Goal: Task Accomplishment & Management: Manage account settings

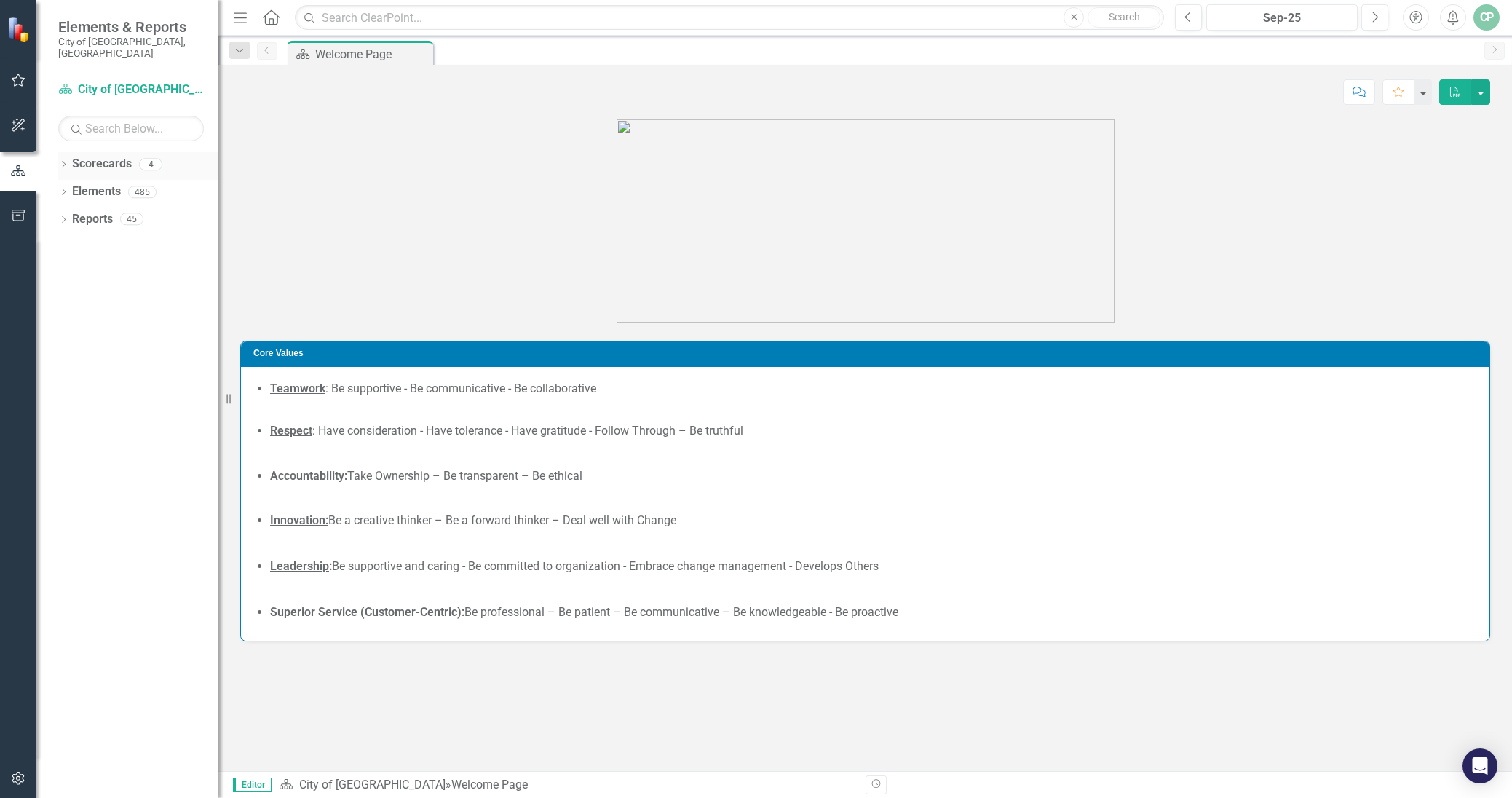
click at [63, 160] on div "Dropdown" at bounding box center [63, 166] width 10 height 13
click at [72, 187] on icon "Dropdown" at bounding box center [71, 191] width 11 height 8
click at [138, 212] on link "Communications & Marketing" at bounding box center [156, 220] width 124 height 17
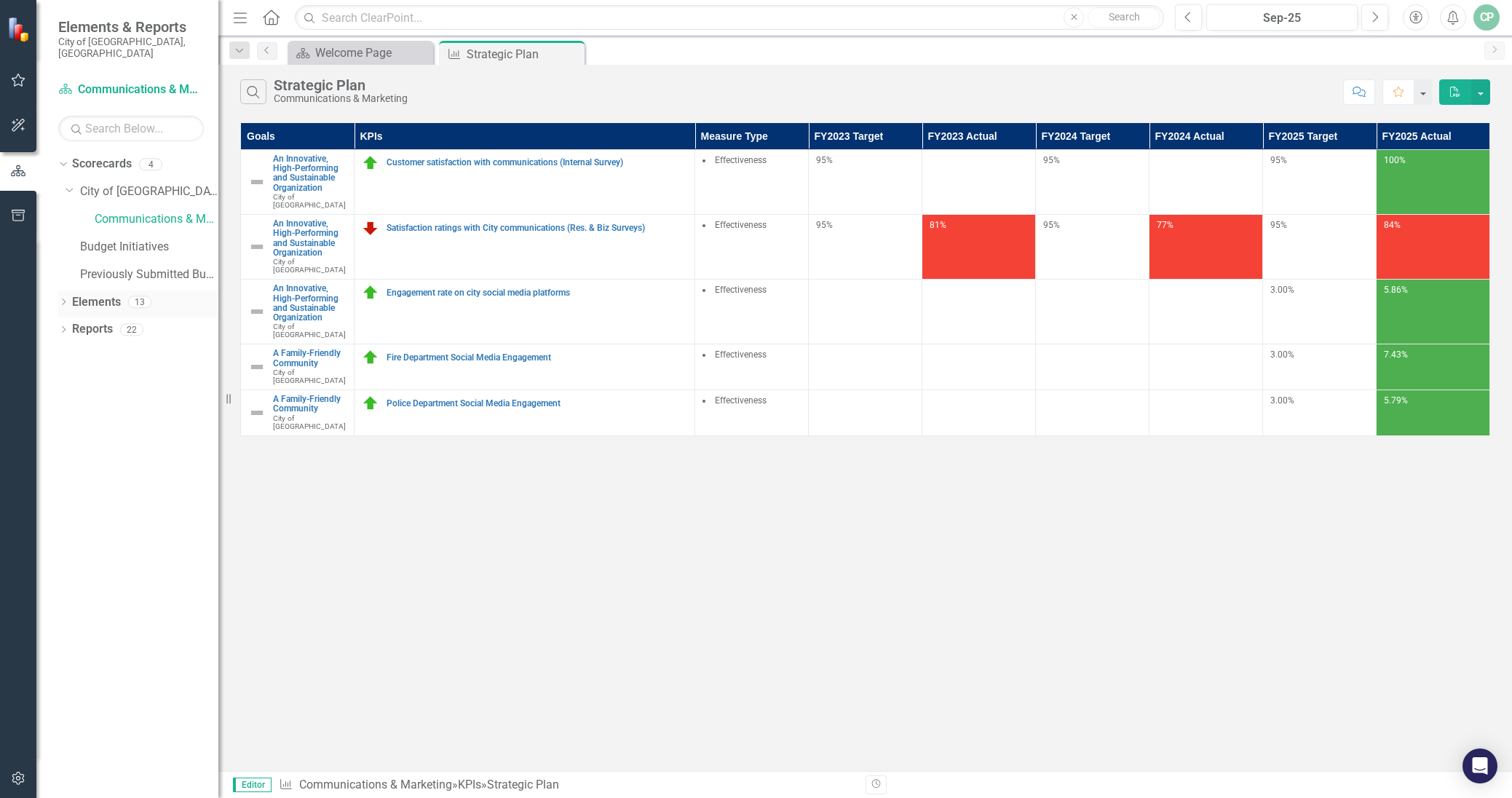
click at [67, 299] on icon "Dropdown" at bounding box center [63, 303] width 10 height 8
click at [72, 345] on div "Dropdown KPI KPIs 5" at bounding box center [142, 359] width 152 height 28
click at [69, 355] on icon "Dropdown" at bounding box center [71, 359] width 10 height 8
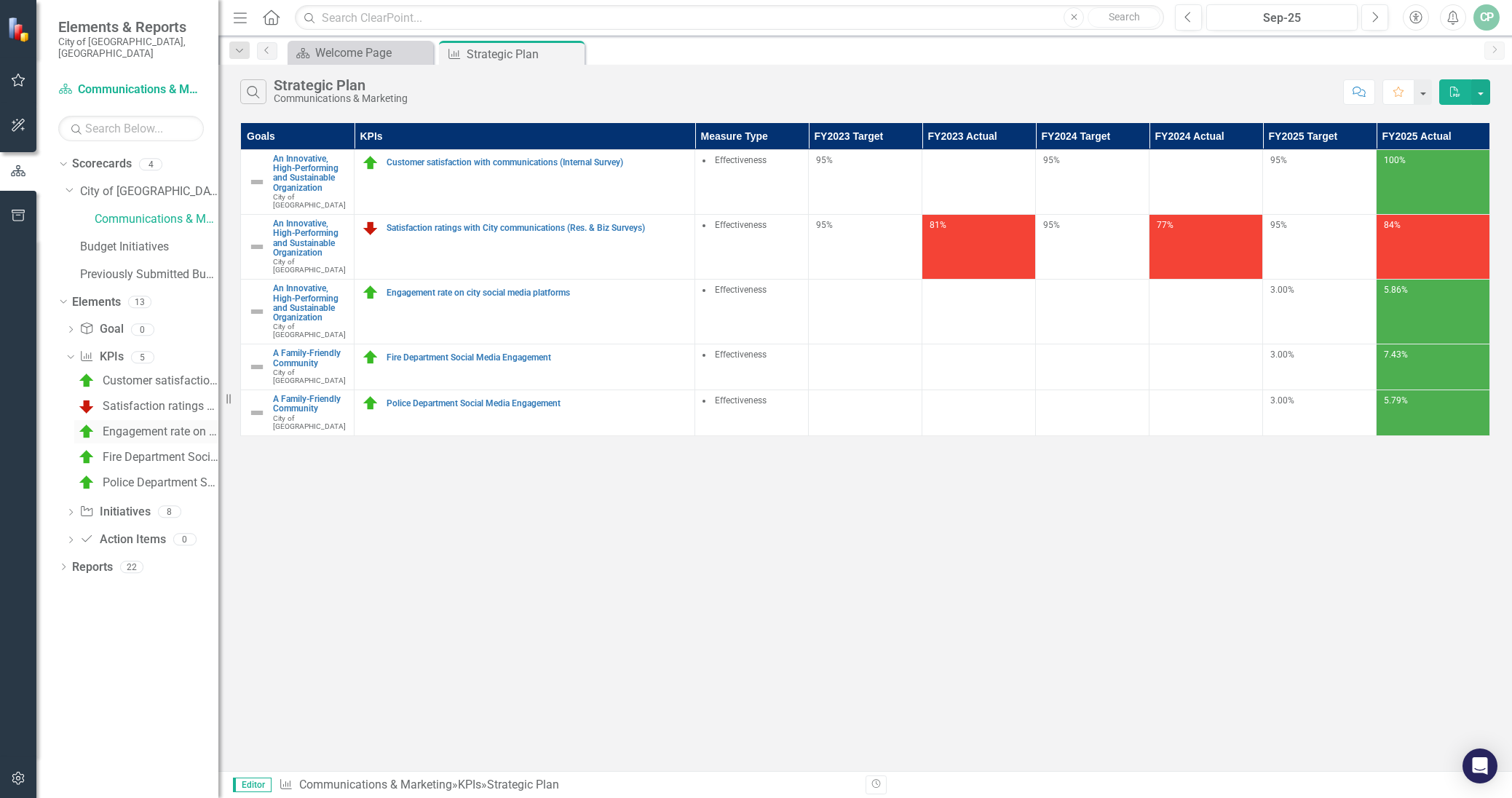
click at [152, 426] on div "Engagement rate on city social media platforms" at bounding box center [160, 432] width 115 height 13
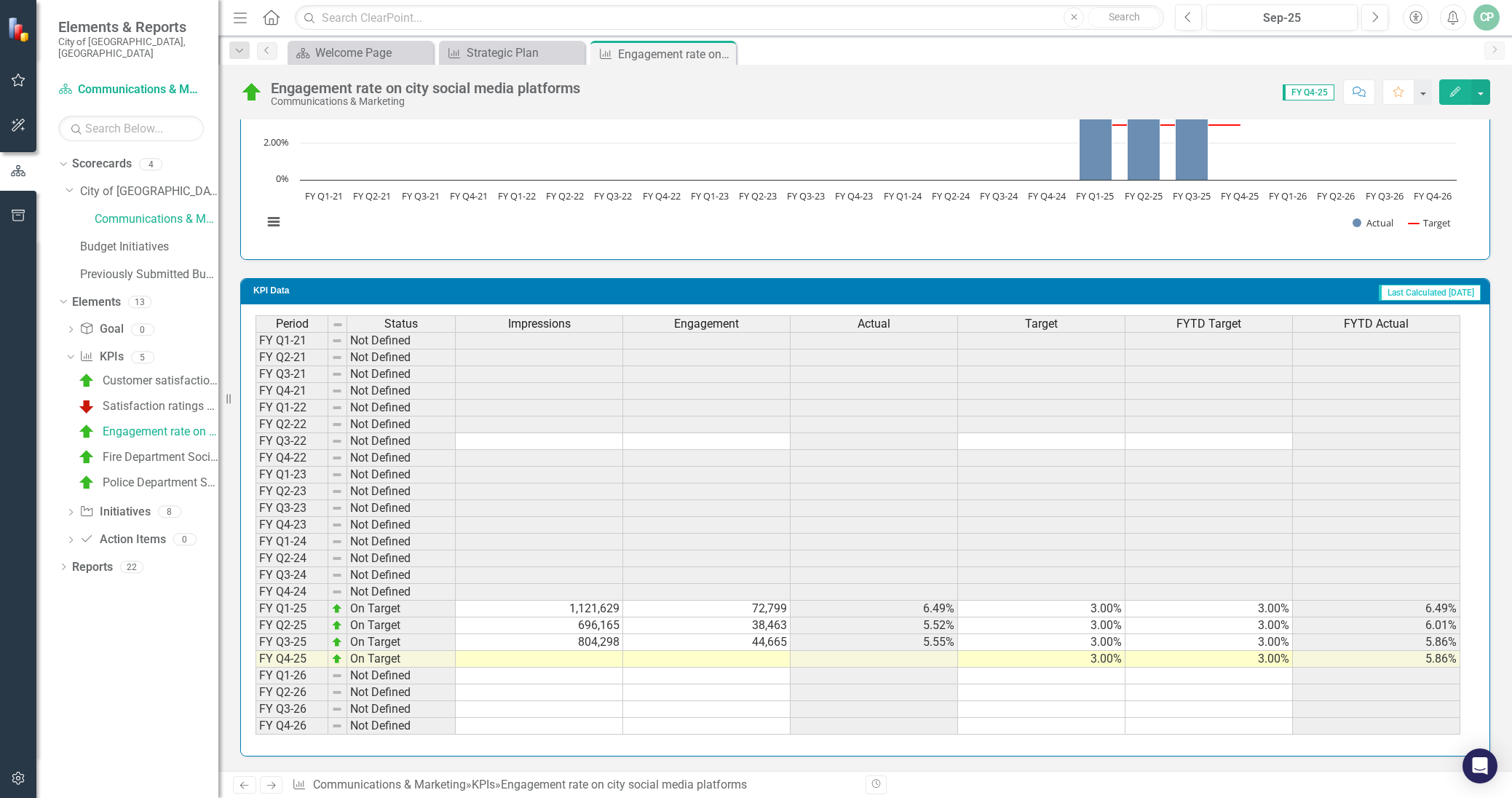
scroll to position [1028, 0]
click at [1458, 94] on icon "Edit" at bounding box center [1456, 92] width 13 height 10
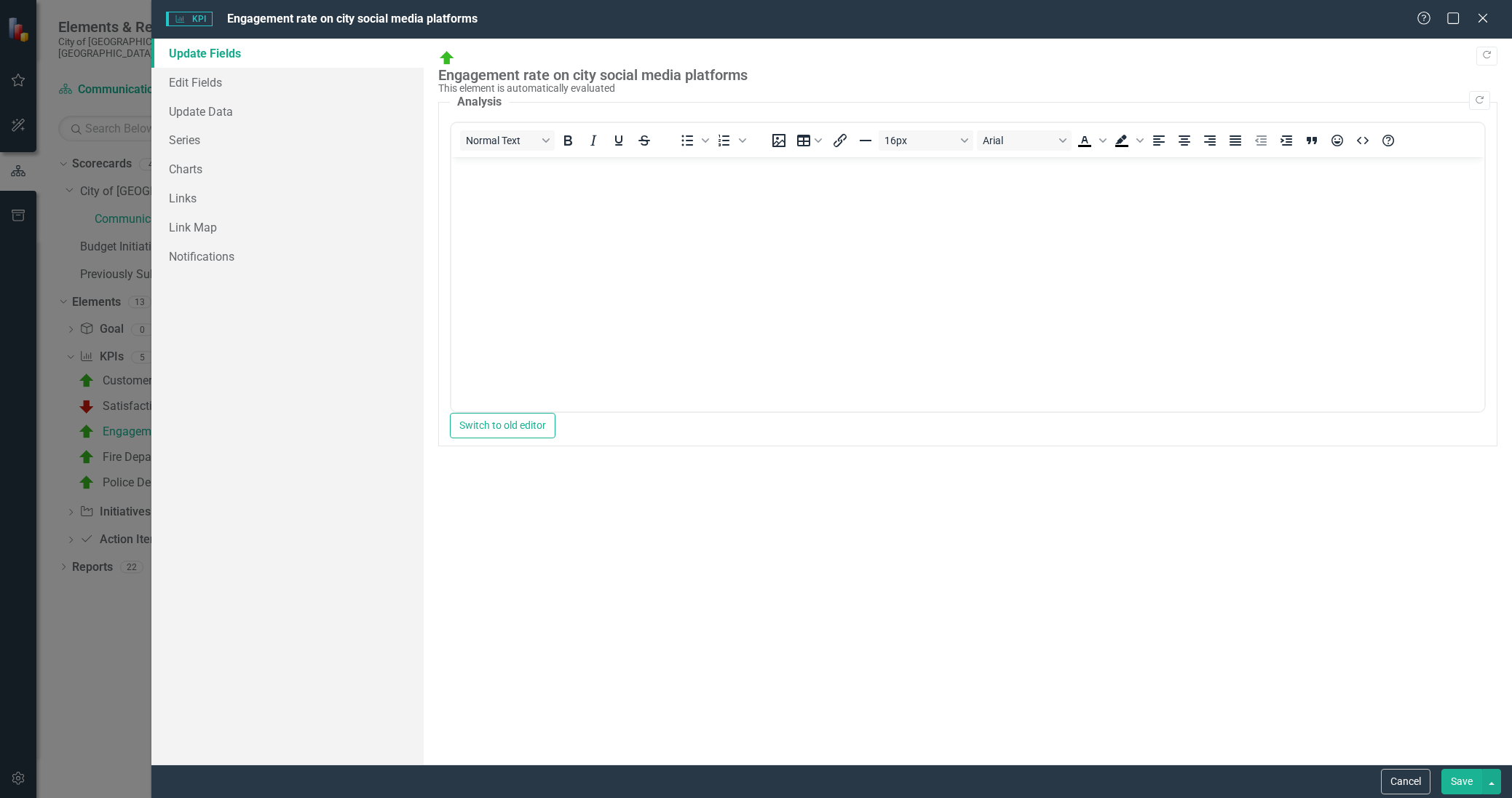
scroll to position [0, 0]
click at [194, 80] on link "Edit Fields" at bounding box center [287, 82] width 272 height 29
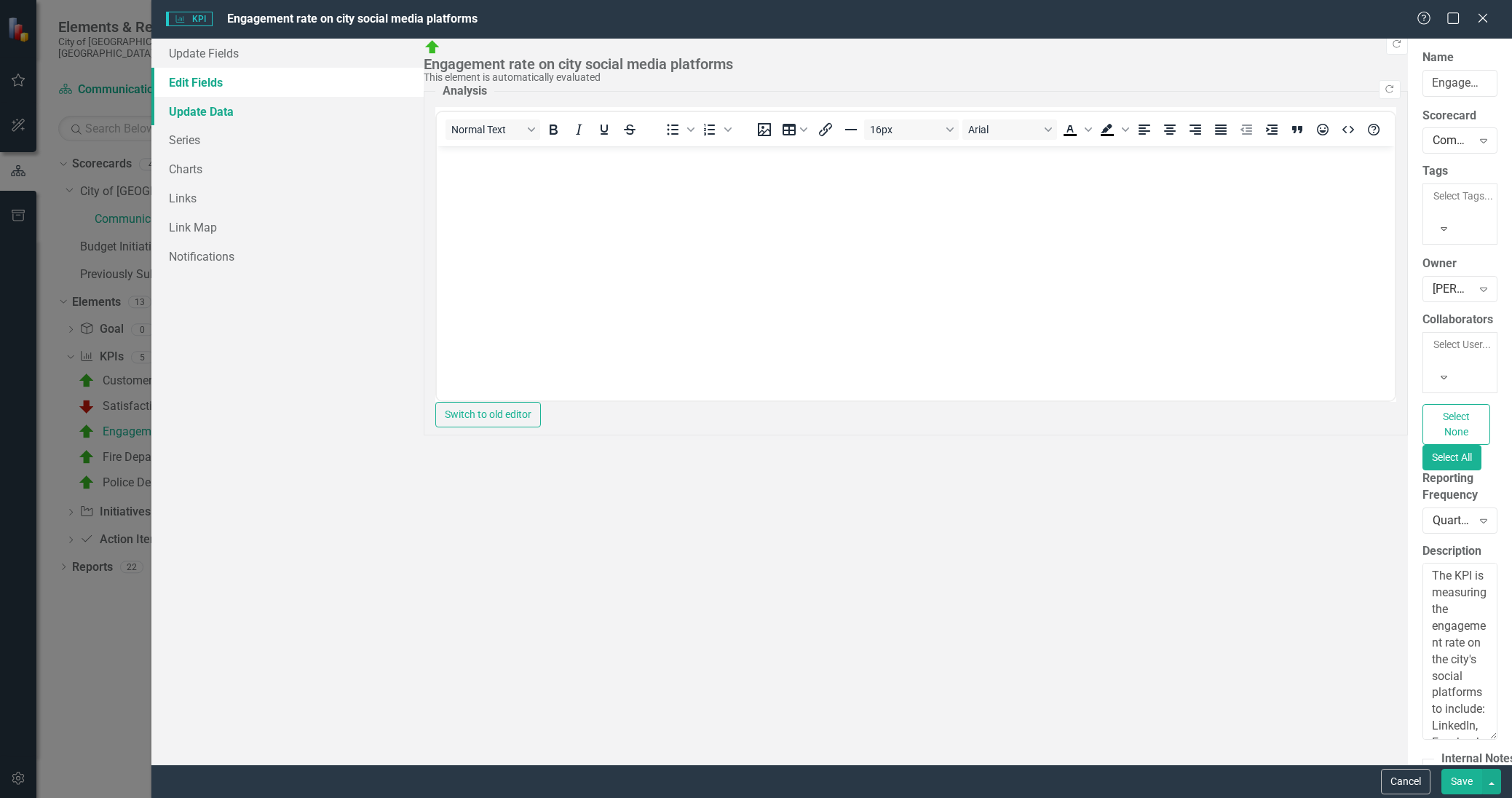
click at [214, 104] on link "Update Data" at bounding box center [287, 111] width 272 height 29
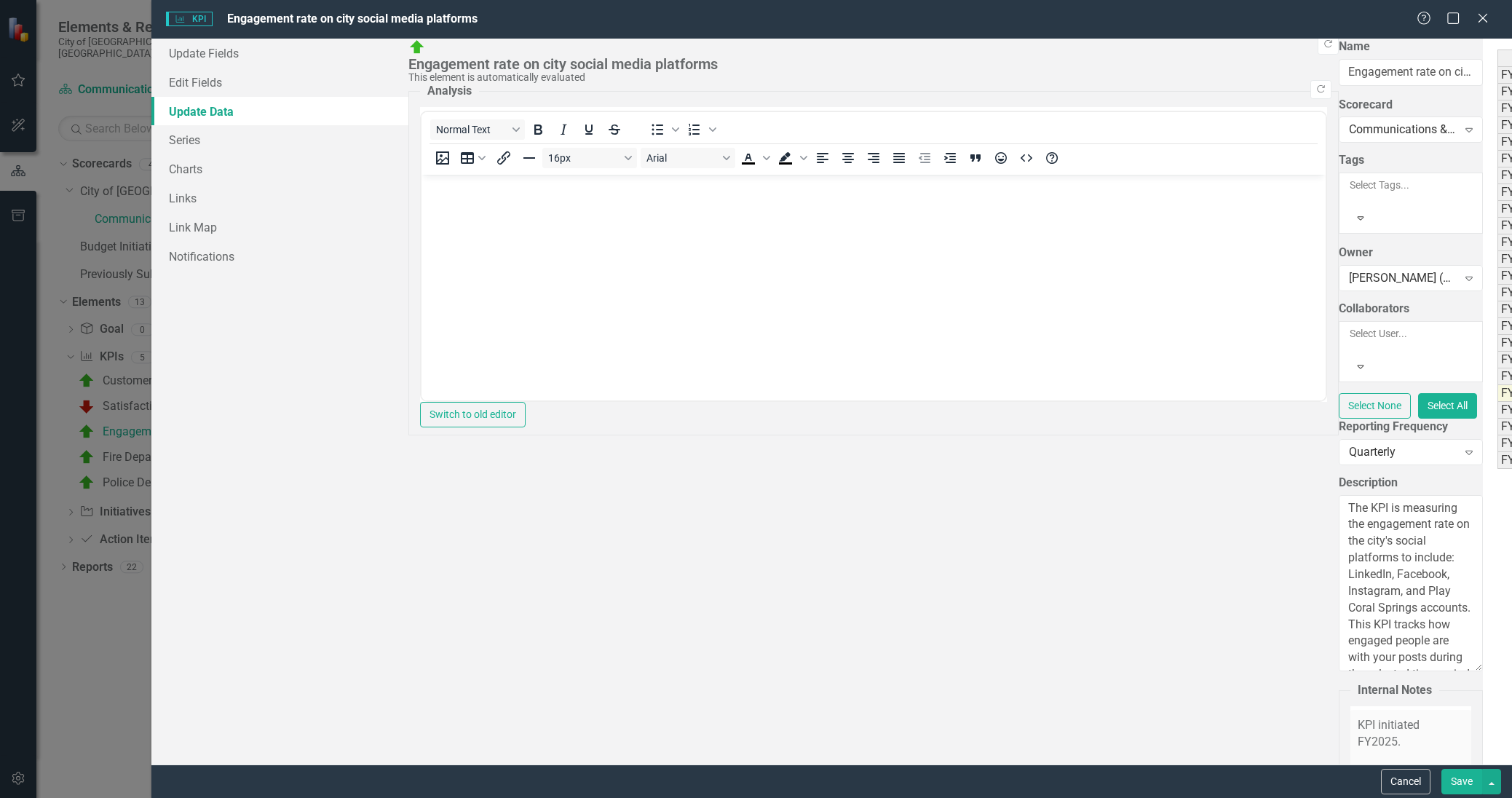
type textarea "52764"
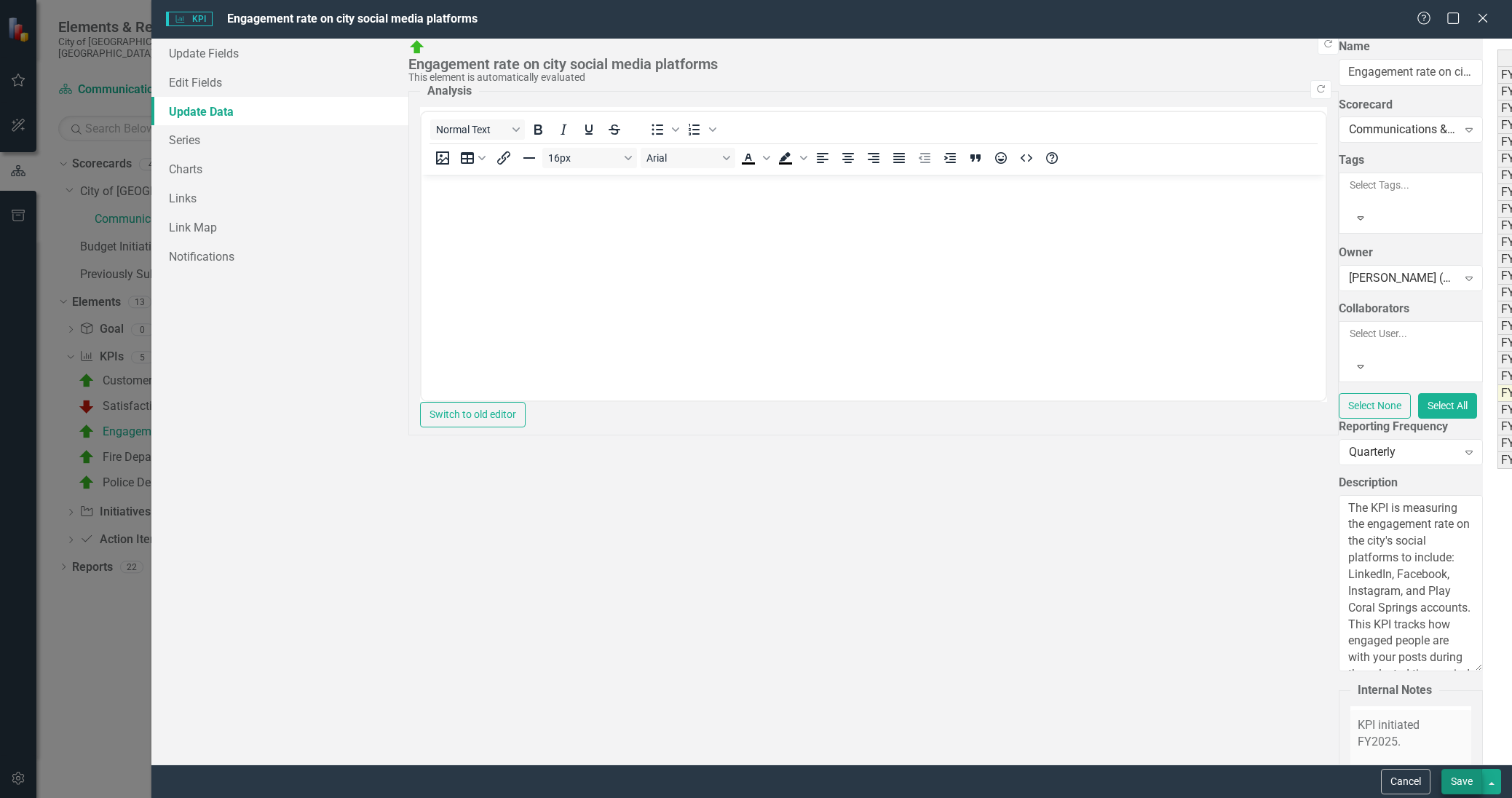
click at [1461, 786] on button "Save" at bounding box center [1461, 782] width 40 height 25
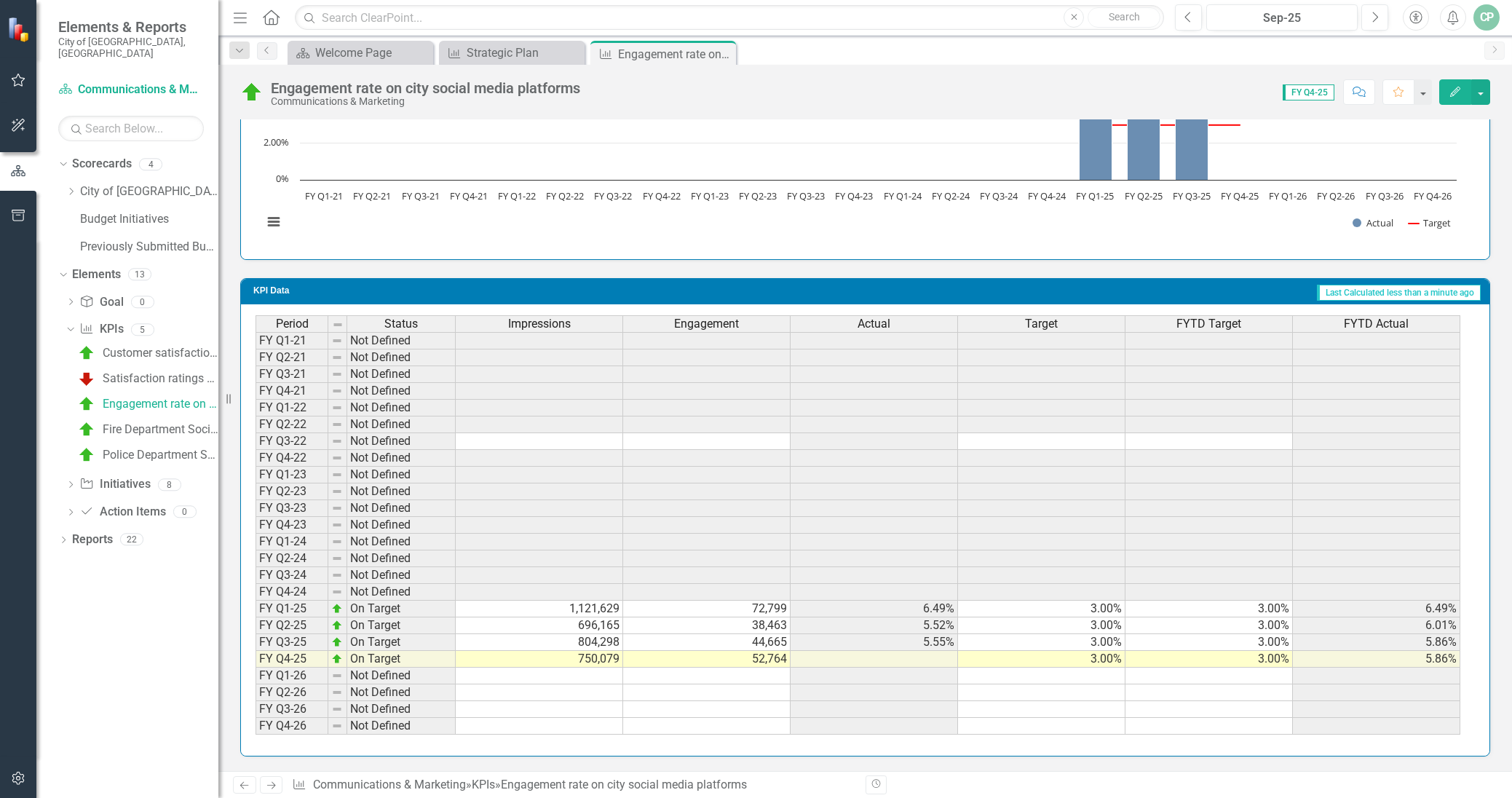
scroll to position [1028, 0]
click at [712, 659] on td "52,764" at bounding box center [707, 660] width 168 height 17
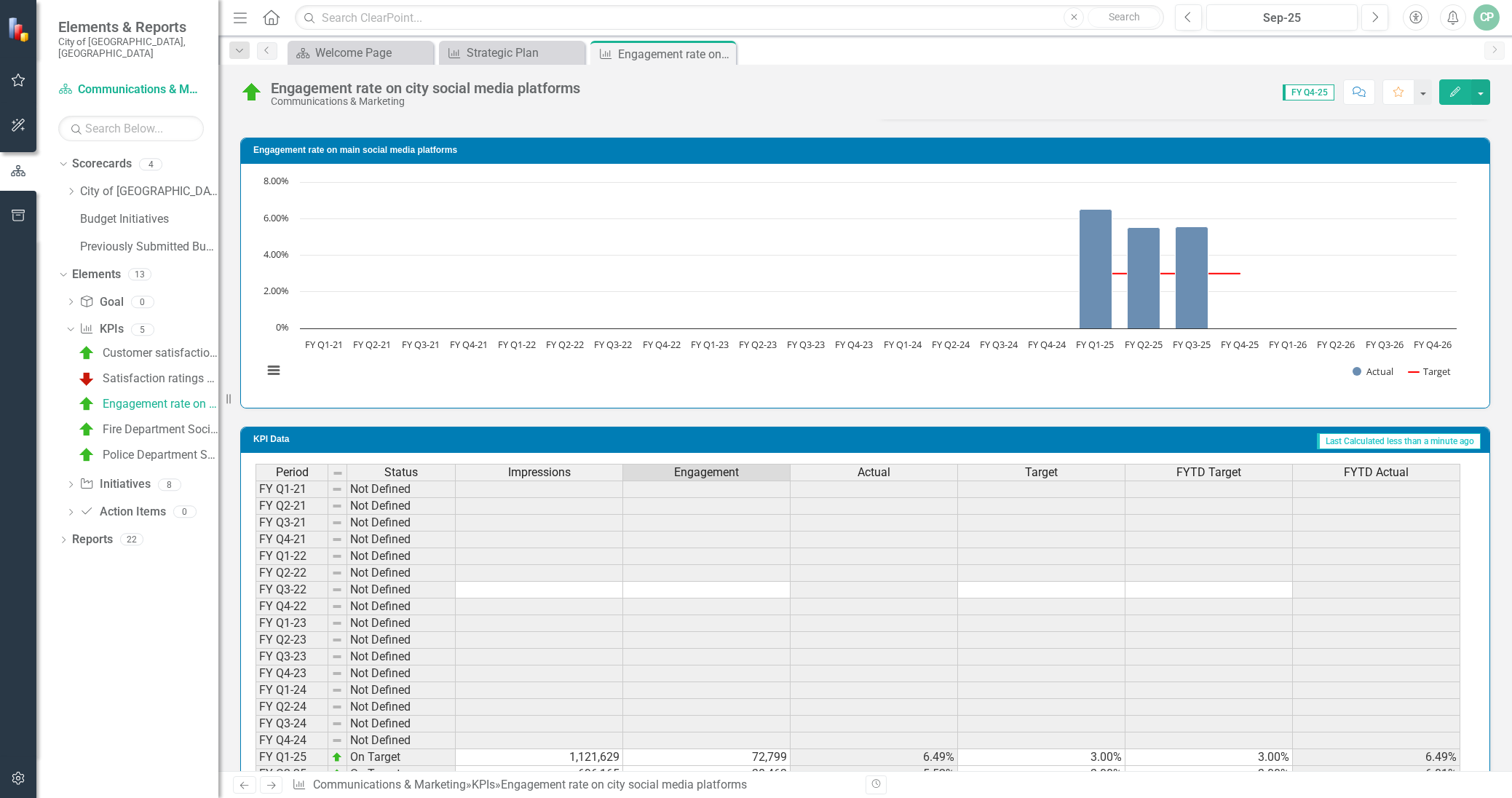
scroll to position [857, 0]
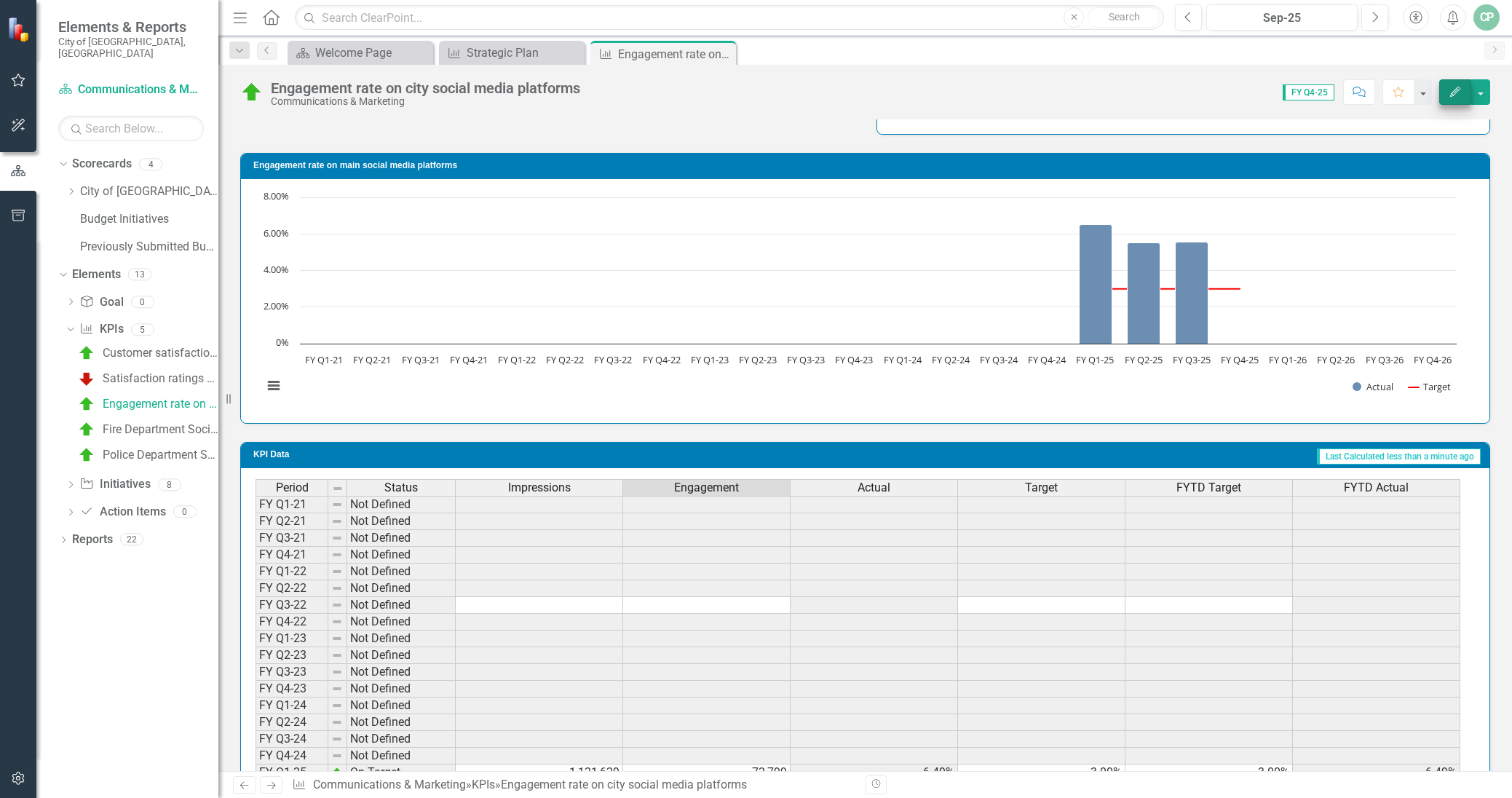
click at [1456, 93] on icon "Edit" at bounding box center [1456, 92] width 13 height 10
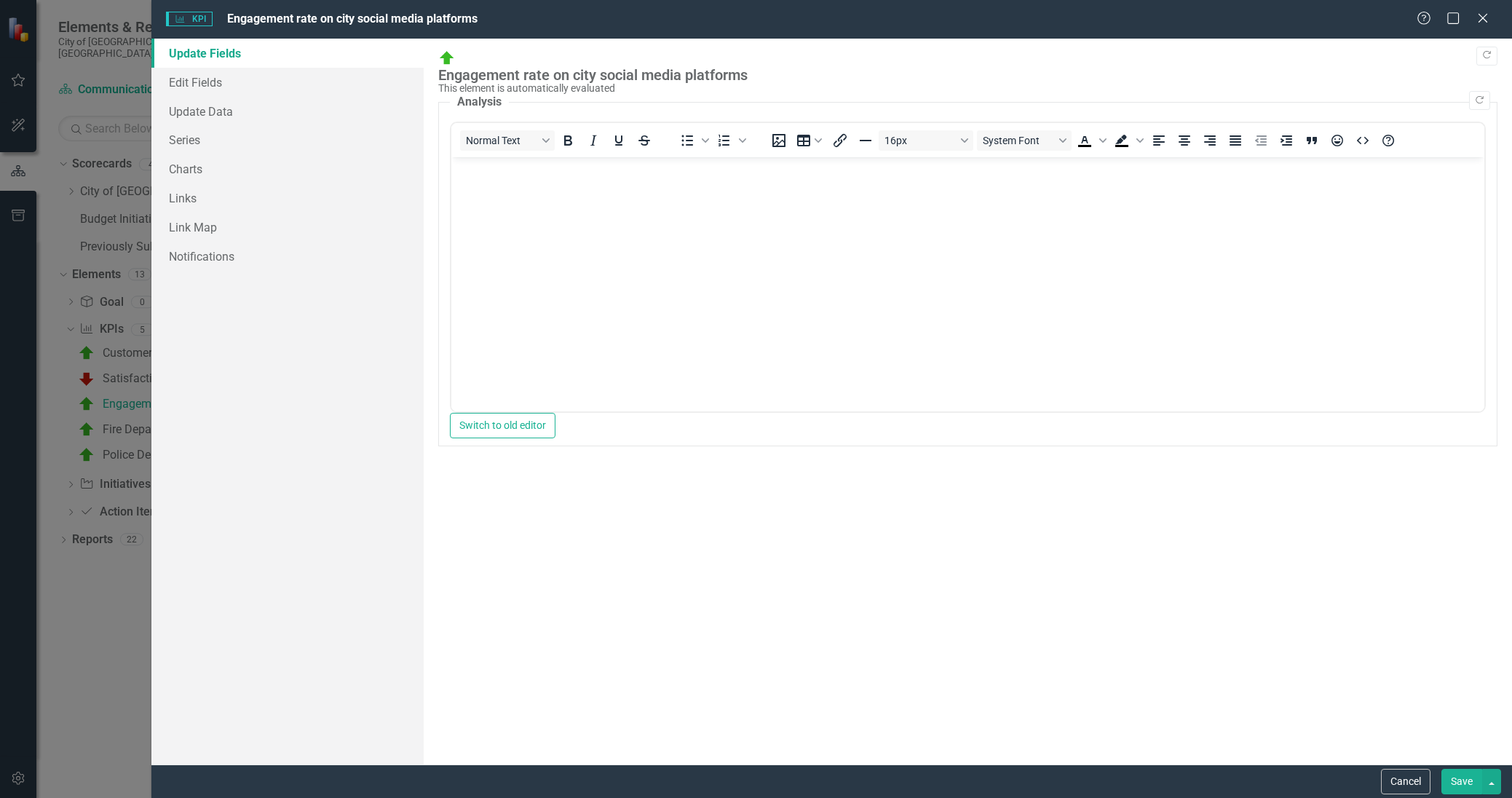
scroll to position [0, 0]
click at [228, 115] on link "Update Data" at bounding box center [287, 111] width 272 height 29
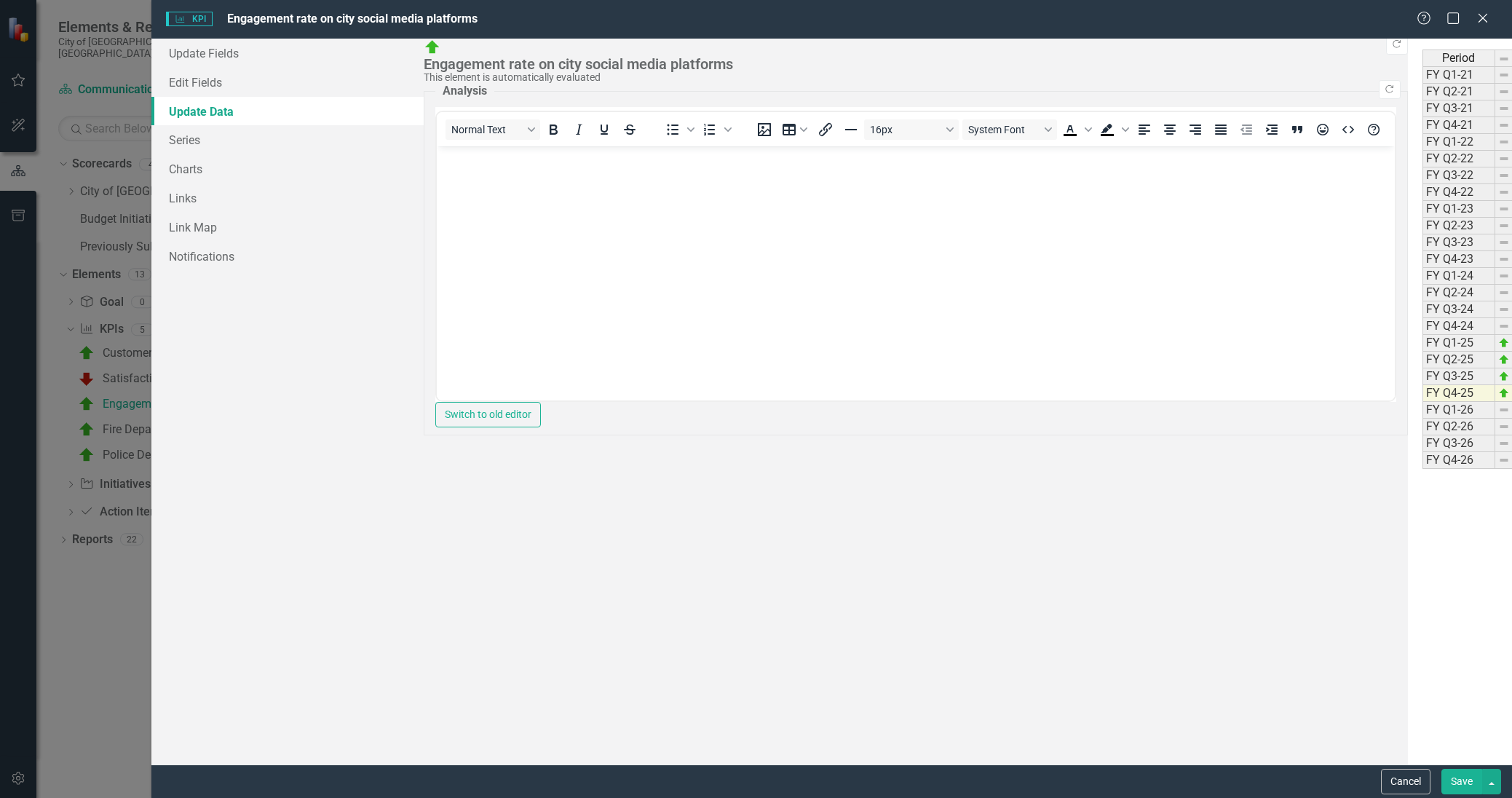
click at [1466, 781] on button "Save" at bounding box center [1461, 782] width 40 height 25
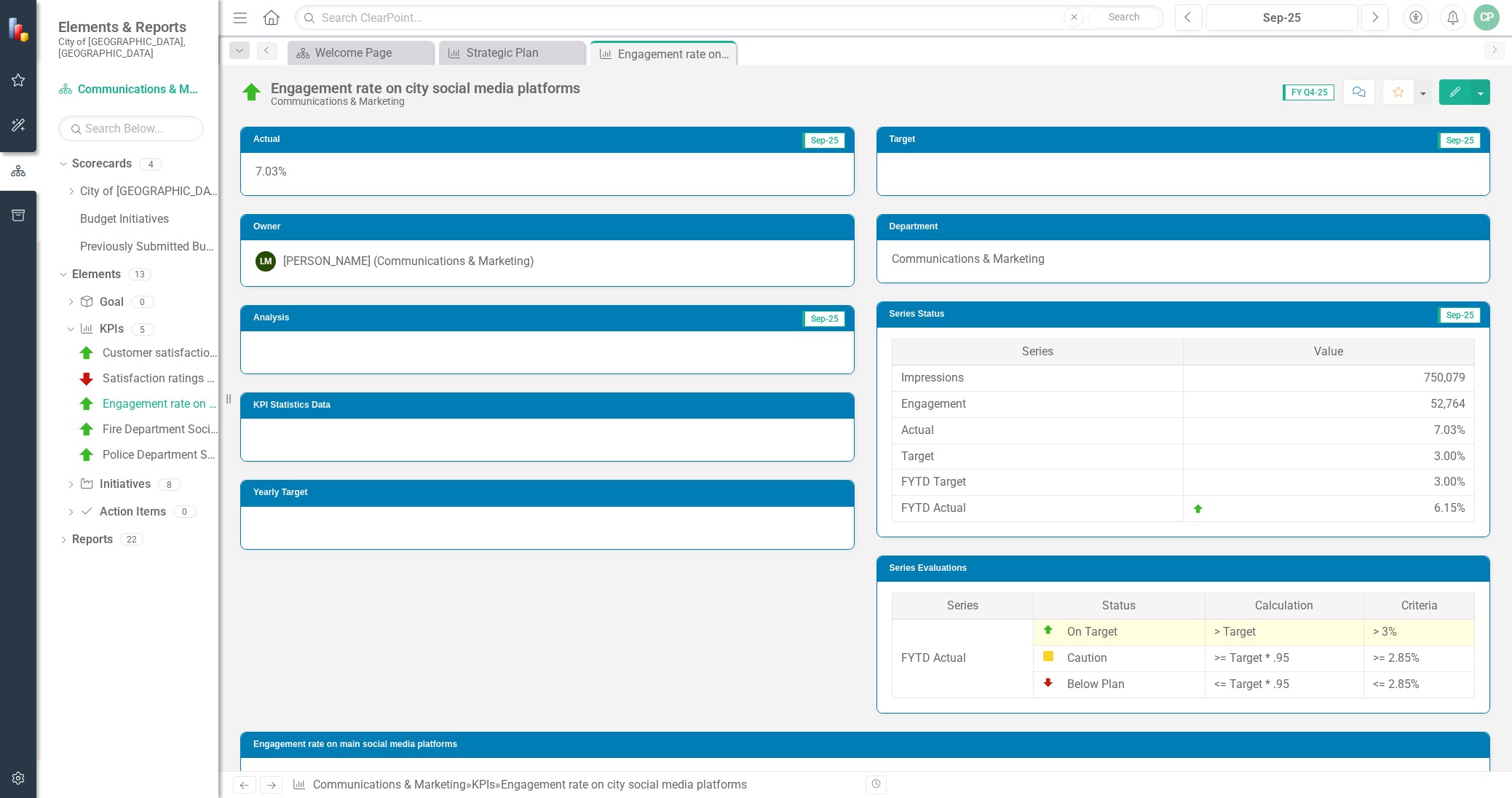
scroll to position [220, 0]
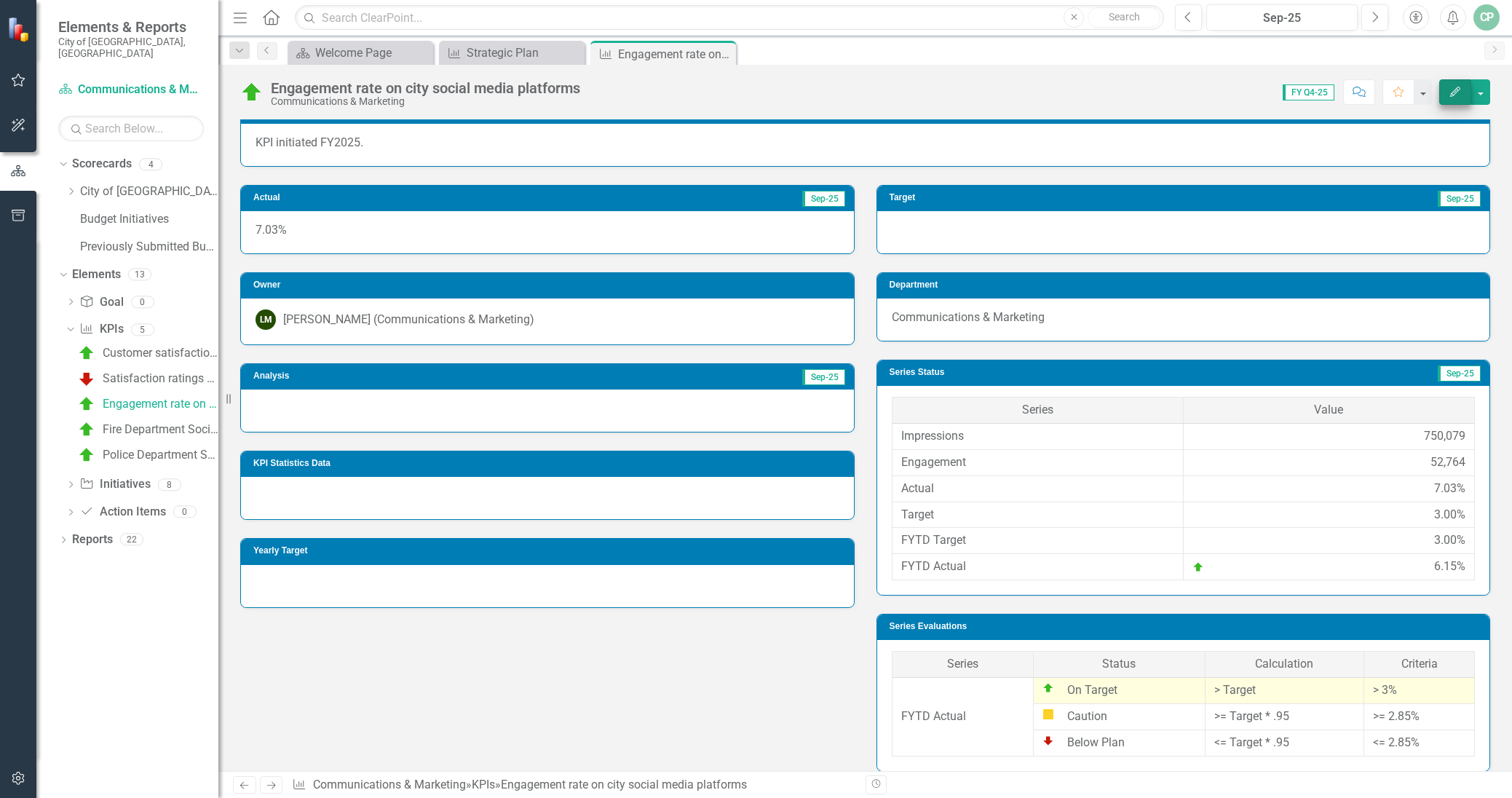
click at [1456, 94] on icon "button" at bounding box center [1456, 92] width 10 height 10
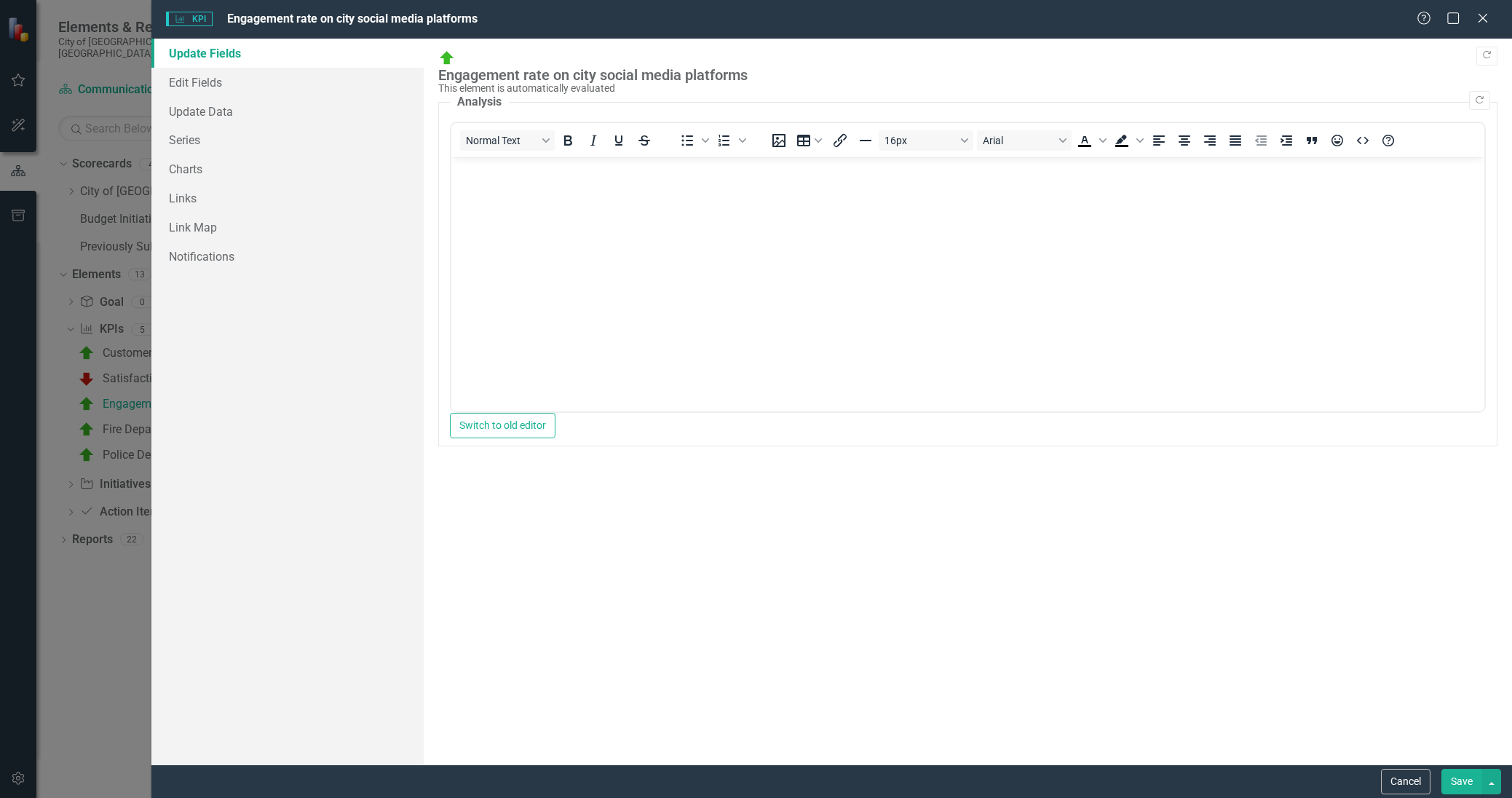
scroll to position [0, 0]
click at [502, 202] on body "Rich Text Area. Press ALT-0 for help." at bounding box center [967, 266] width 1033 height 218
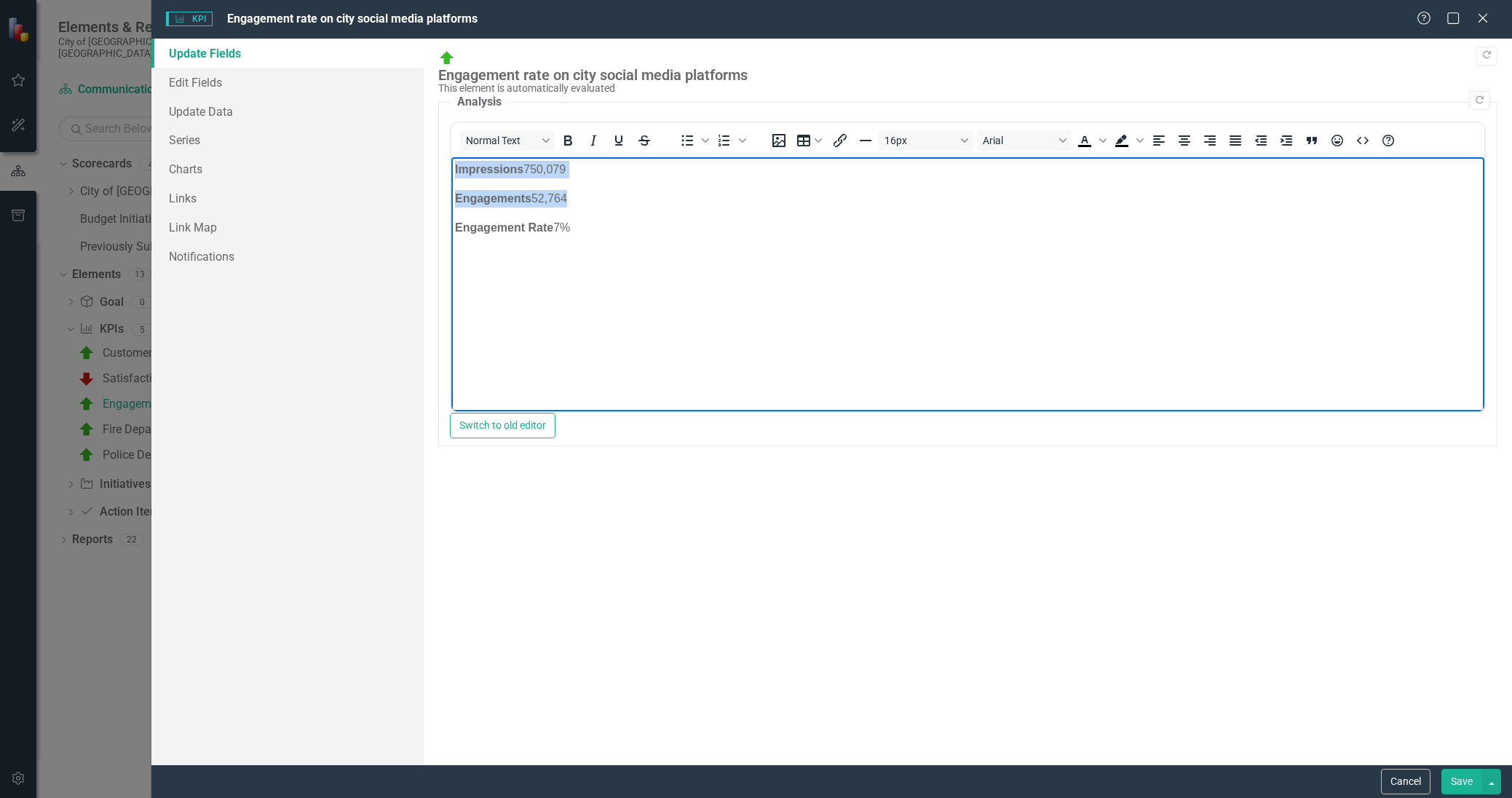
click at [731, 263] on body "Impressions 750,079 Engagements 52,764 Engagement Rate 7%" at bounding box center [967, 266] width 1033 height 218
click at [895, 310] on body "Impressions 750,079 Engagements 52,764 Engagement Rate 7%" at bounding box center [967, 266] width 1033 height 218
click at [555, 415] on button "Switch to old editor" at bounding box center [502, 426] width 105 height 25
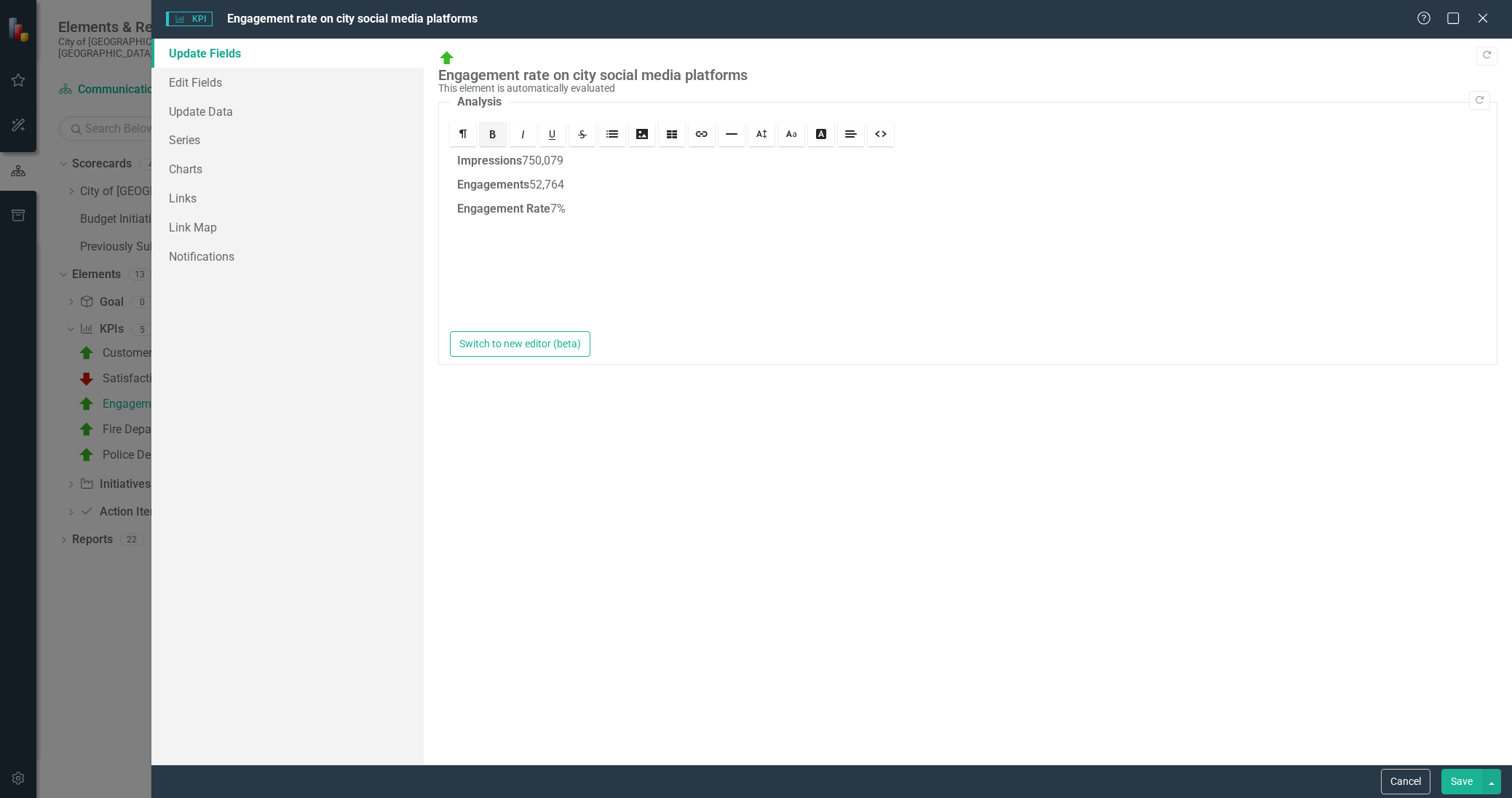
click at [664, 203] on div "Impressions 750,079 Engagements 52,764 Engagement Rate 7%" at bounding box center [968, 240] width 1036 height 182
click at [457, 153] on strong "Impressions" at bounding box center [489, 160] width 65 height 13
click at [1466, 778] on button "Save" at bounding box center [1461, 782] width 40 height 25
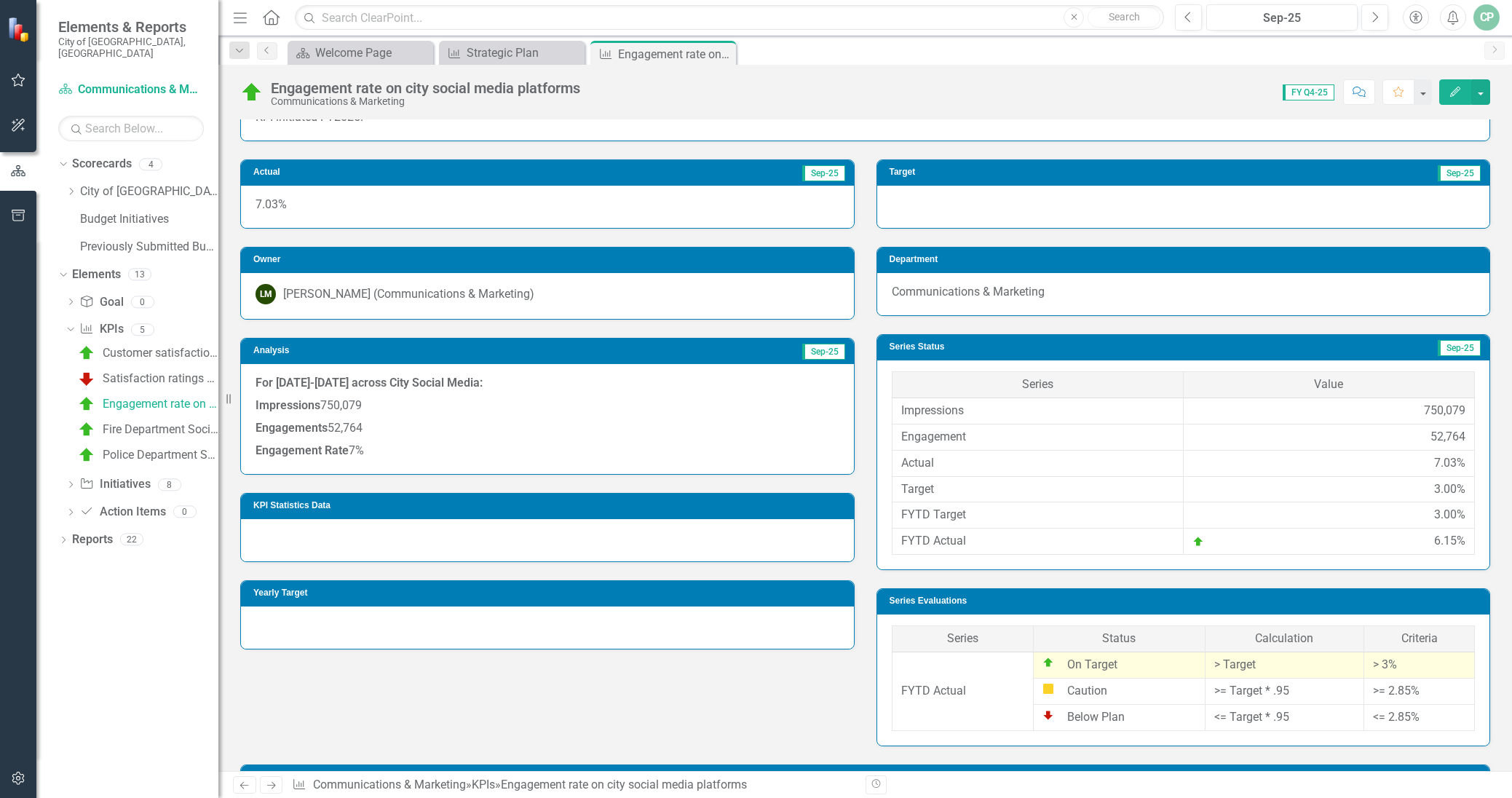
scroll to position [246, 0]
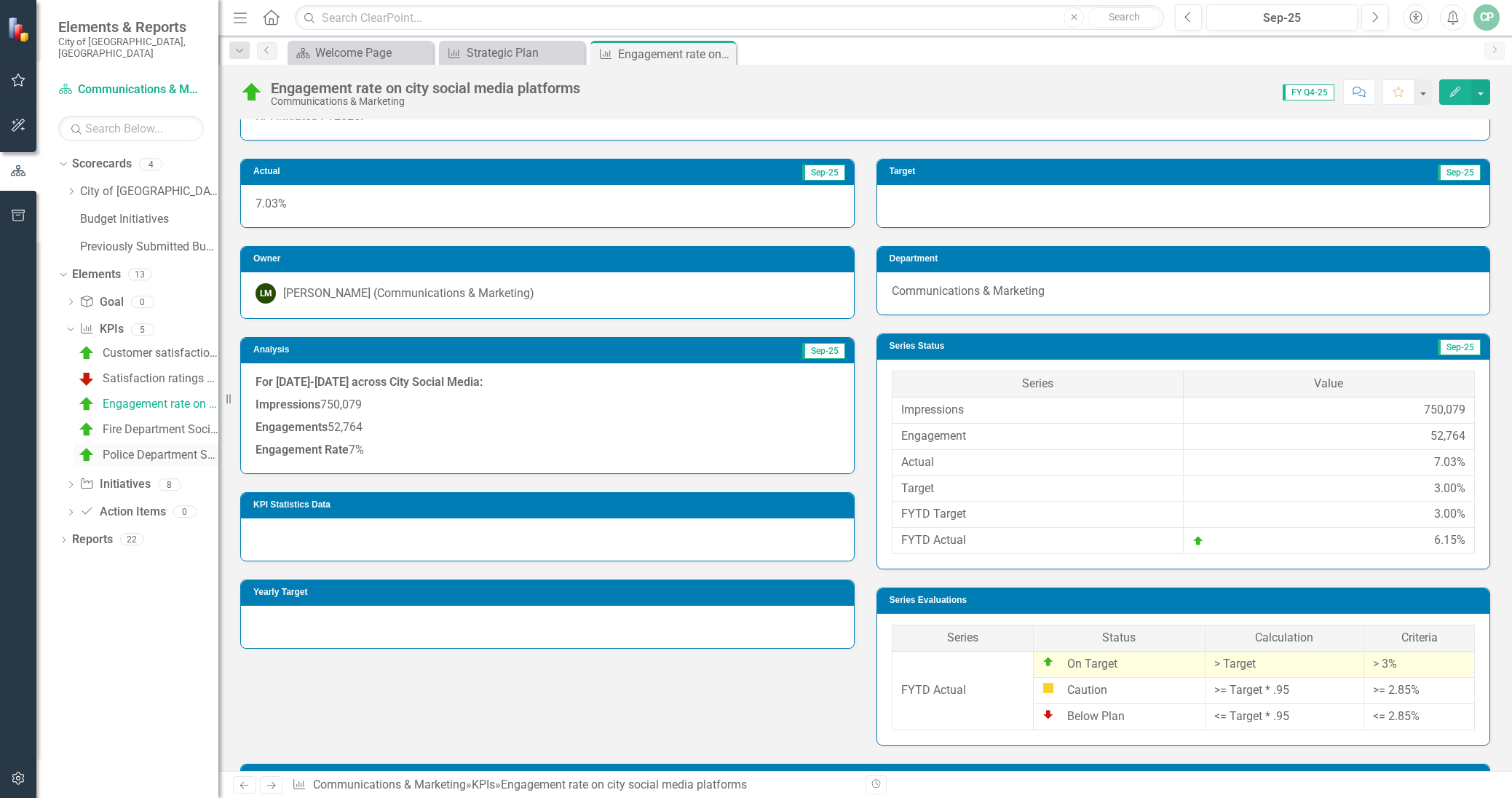
click at [141, 448] on div "Police Department Social Media Engagement" at bounding box center [160, 455] width 115 height 13
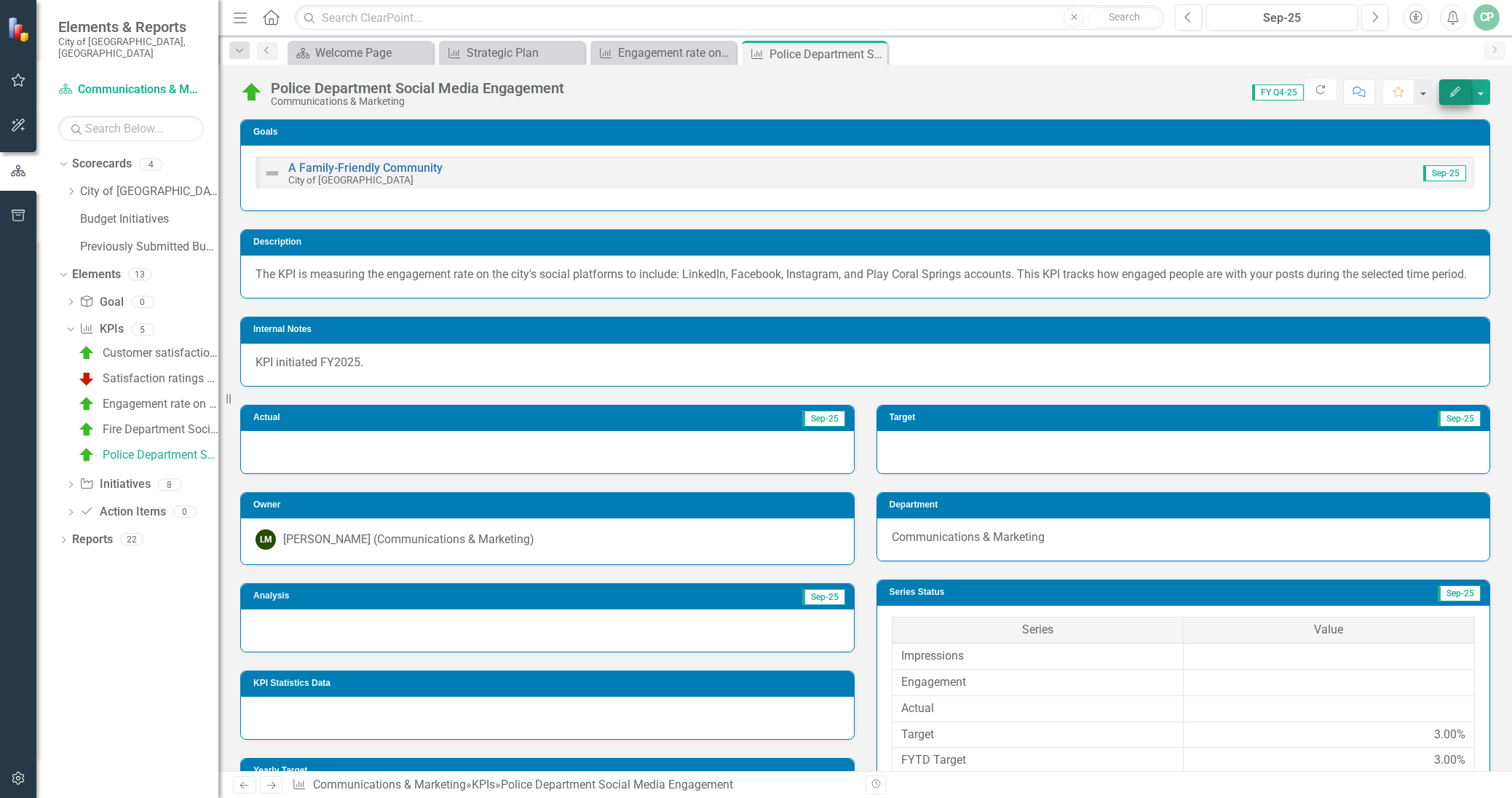
click at [1455, 87] on icon "Edit" at bounding box center [1456, 92] width 13 height 10
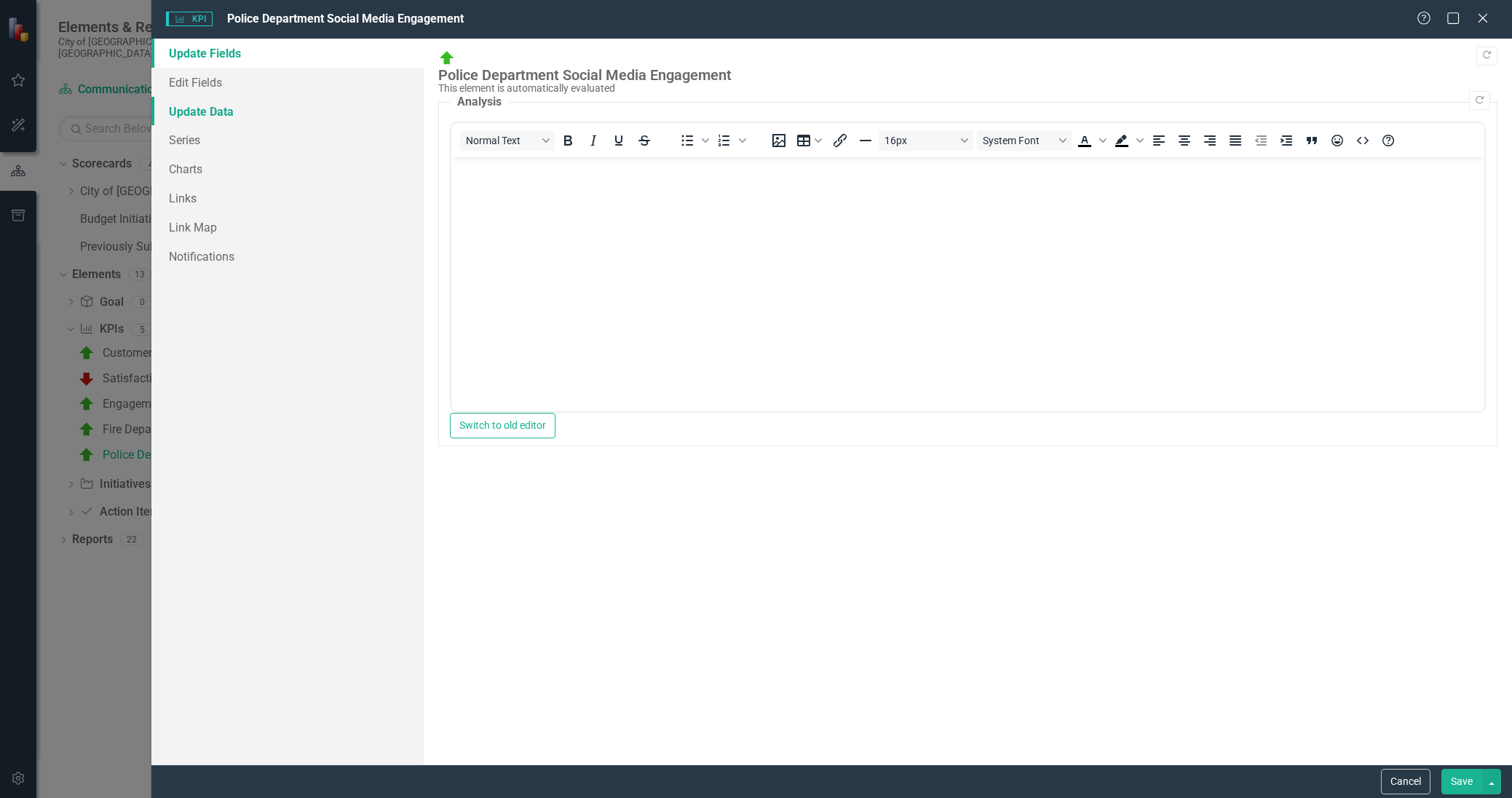
click at [203, 111] on link "Update Data" at bounding box center [287, 111] width 272 height 29
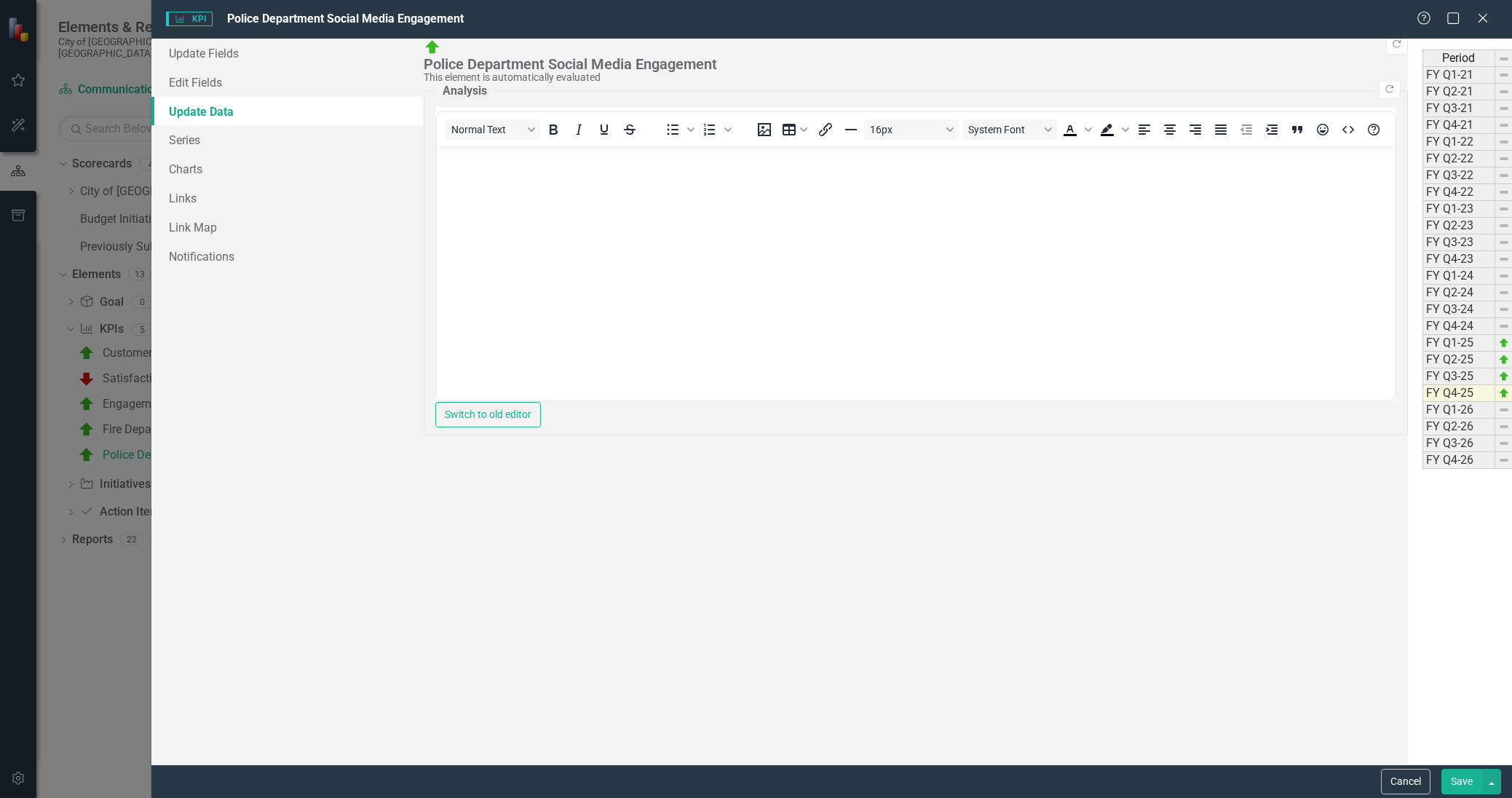
click at [1460, 780] on button "Save" at bounding box center [1461, 782] width 40 height 25
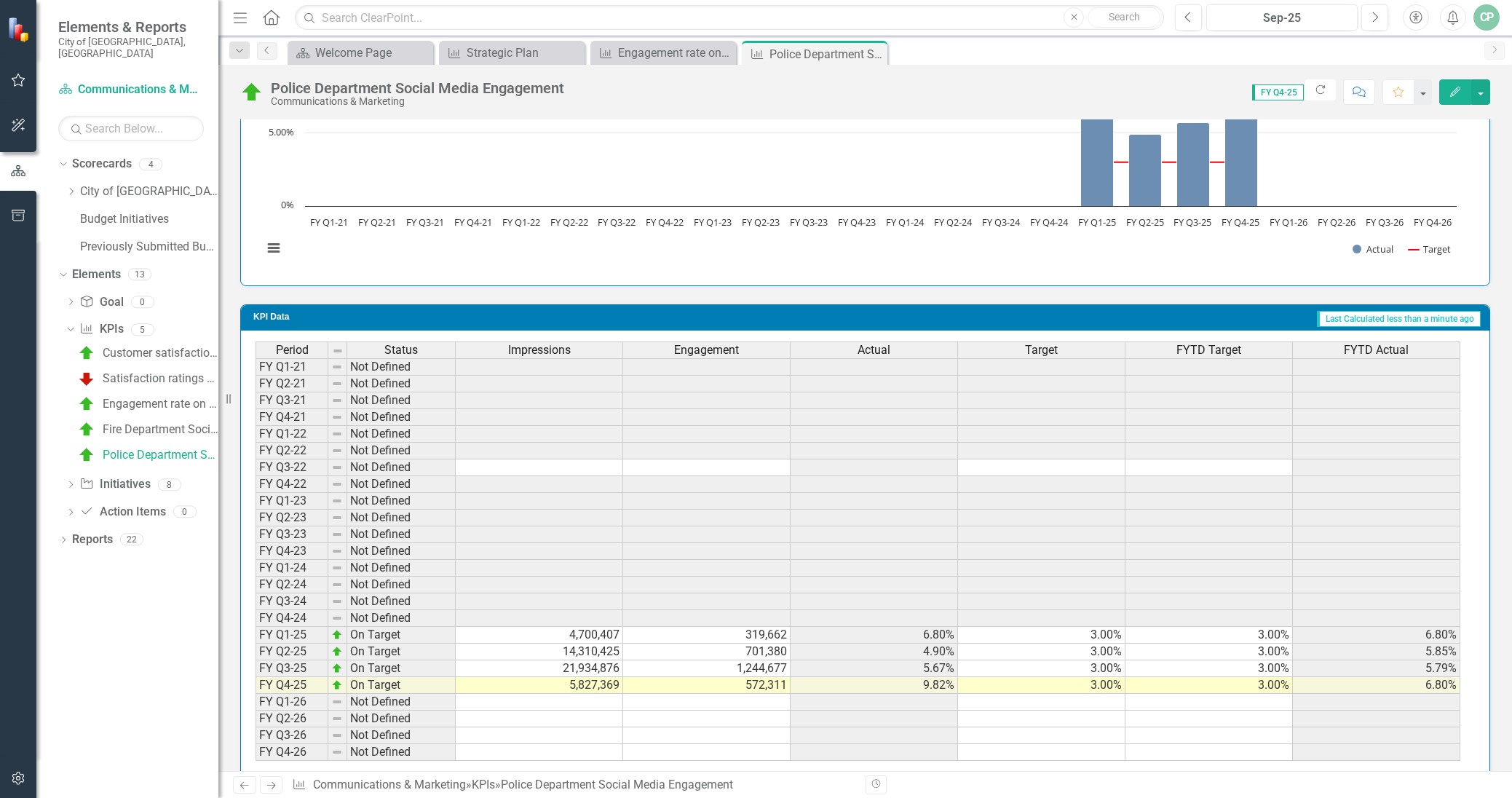
scroll to position [991, 0]
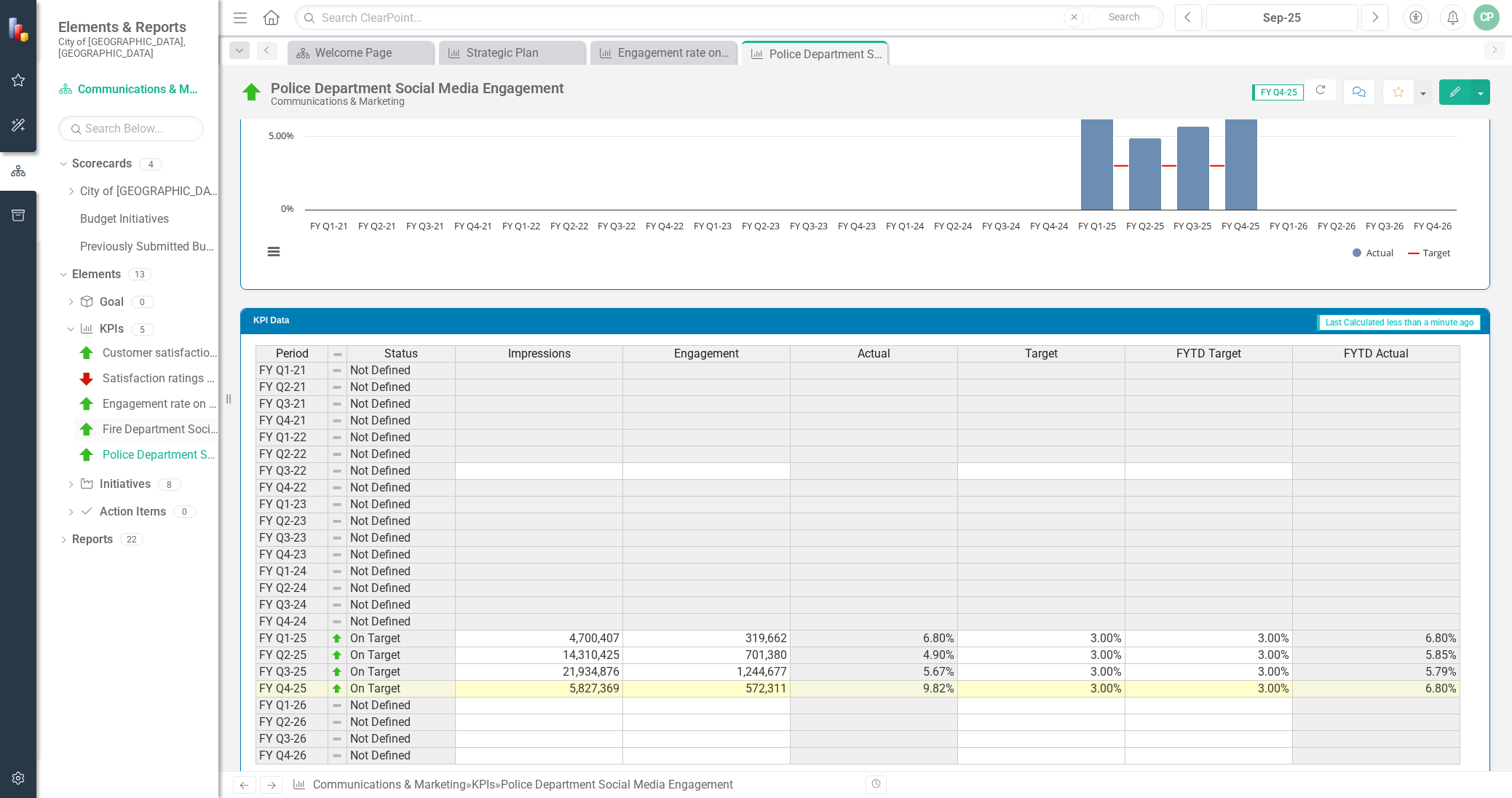
click at [149, 423] on div "Fire Department Social Media Engagement" at bounding box center [160, 430] width 115 height 13
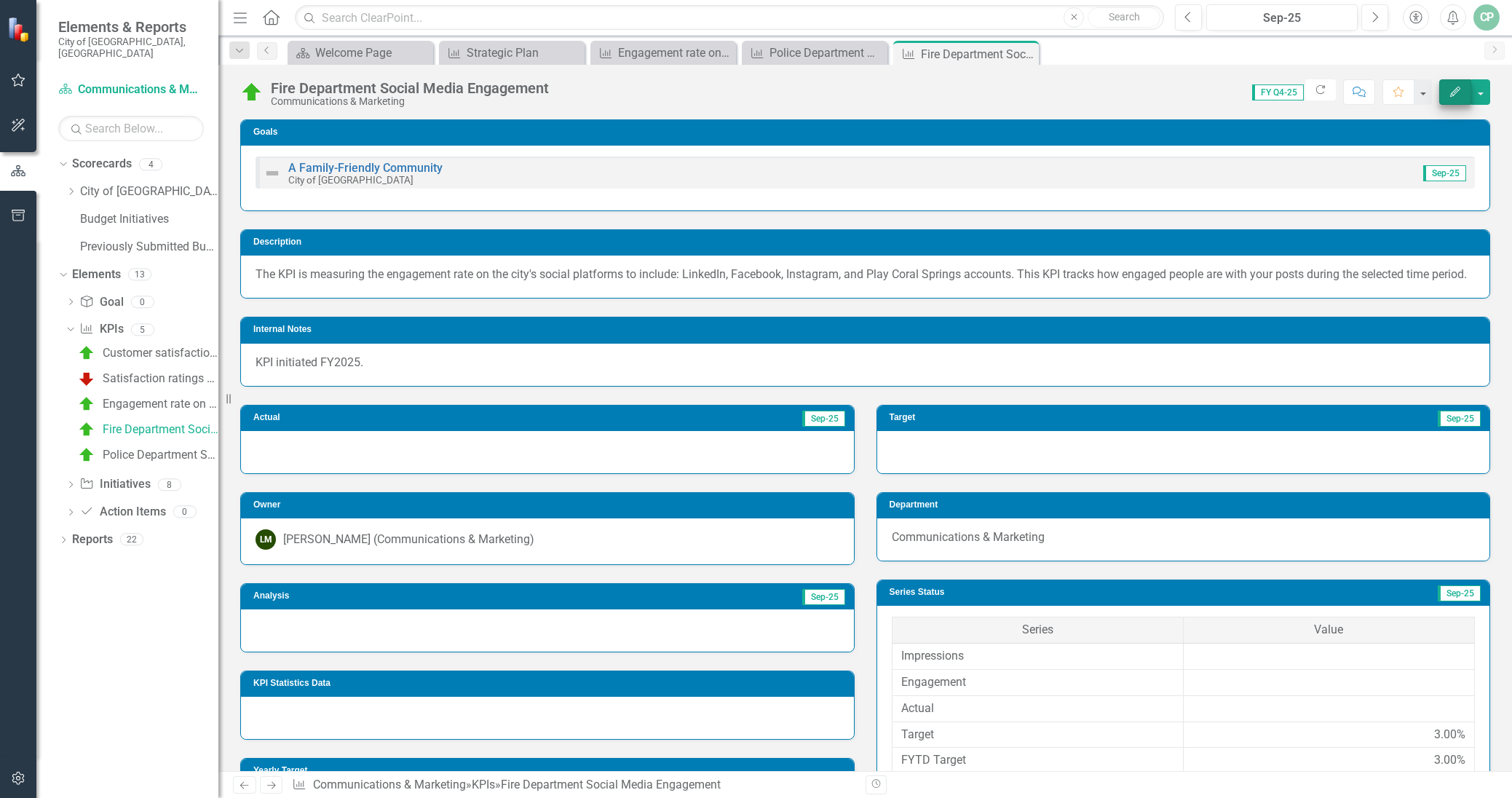
click at [1451, 99] on button "Edit" at bounding box center [1456, 92] width 32 height 25
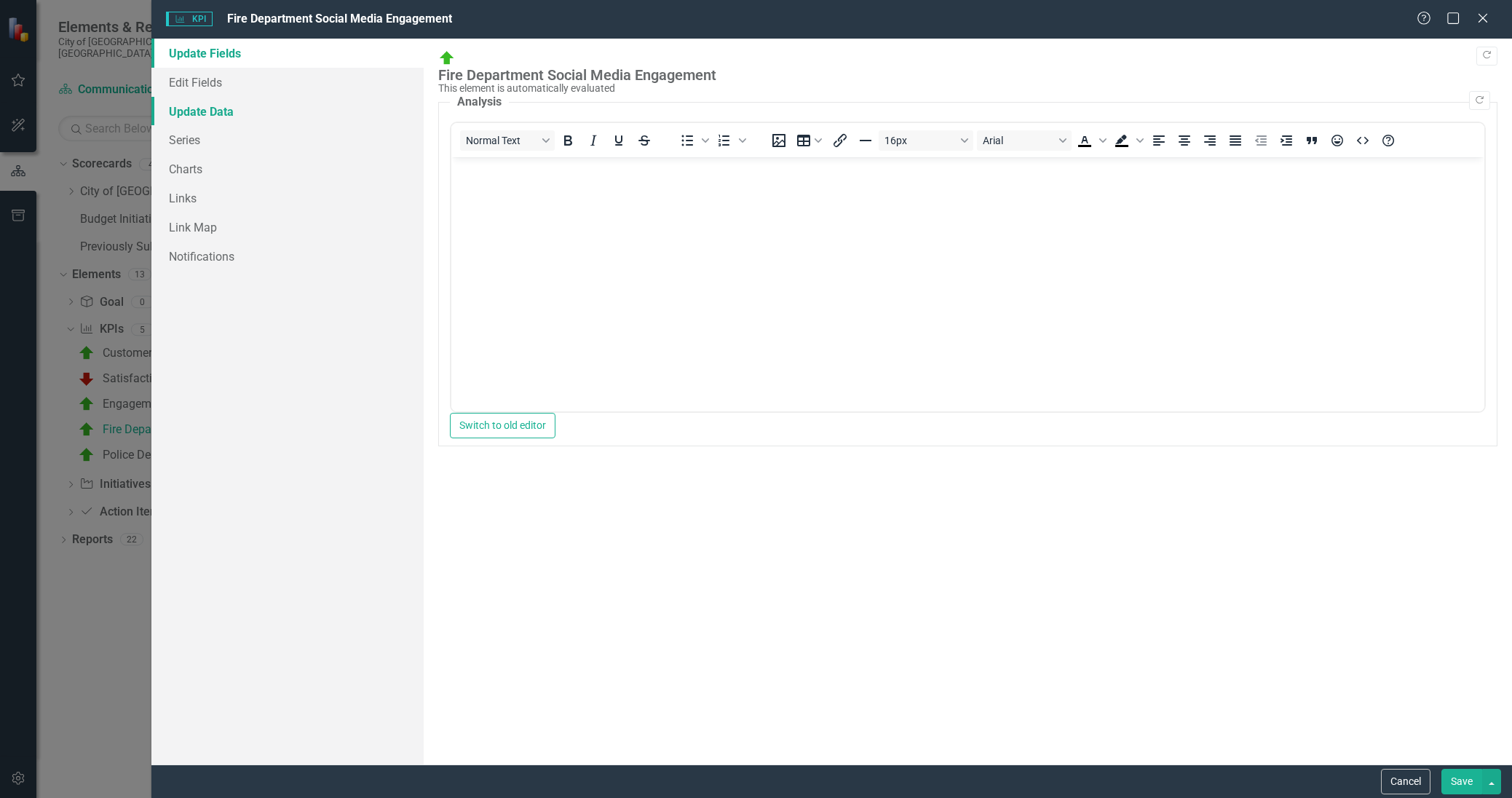
click at [195, 117] on link "Update Data" at bounding box center [287, 111] width 272 height 29
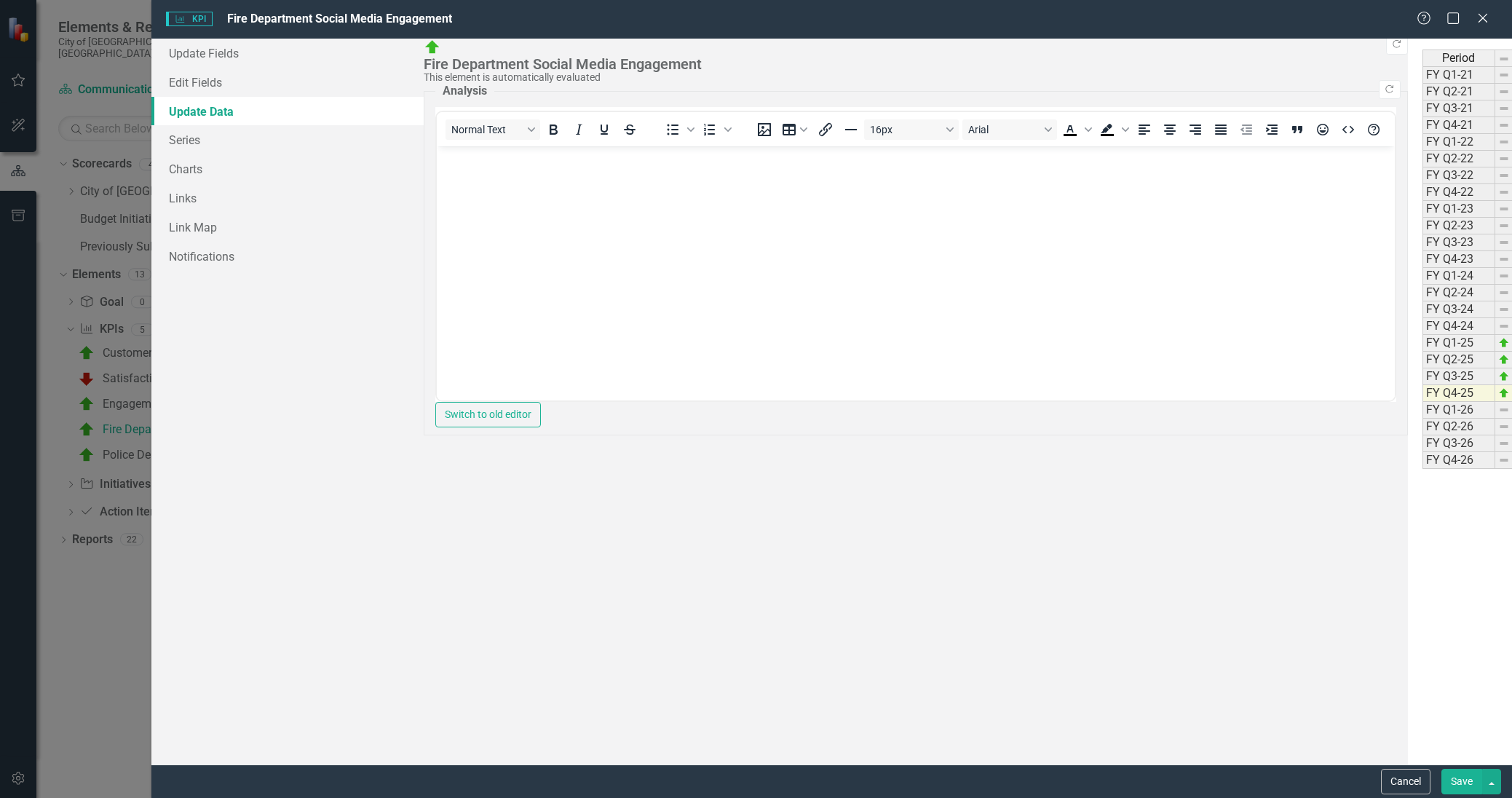
click at [1467, 783] on button "Save" at bounding box center [1461, 782] width 40 height 25
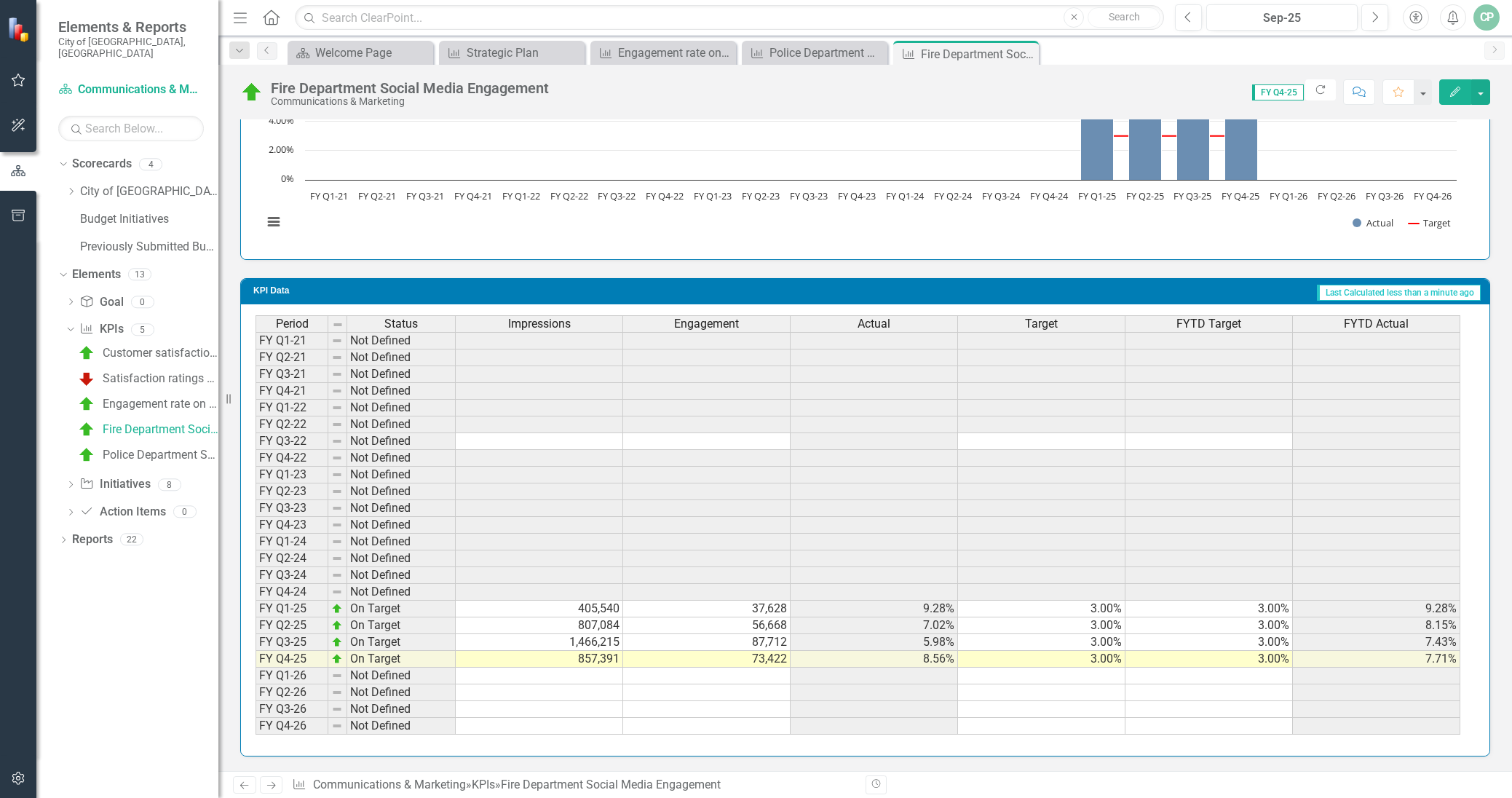
scroll to position [1028, 0]
click at [152, 448] on div "Police Department Social Media Engagement" at bounding box center [160, 455] width 115 height 13
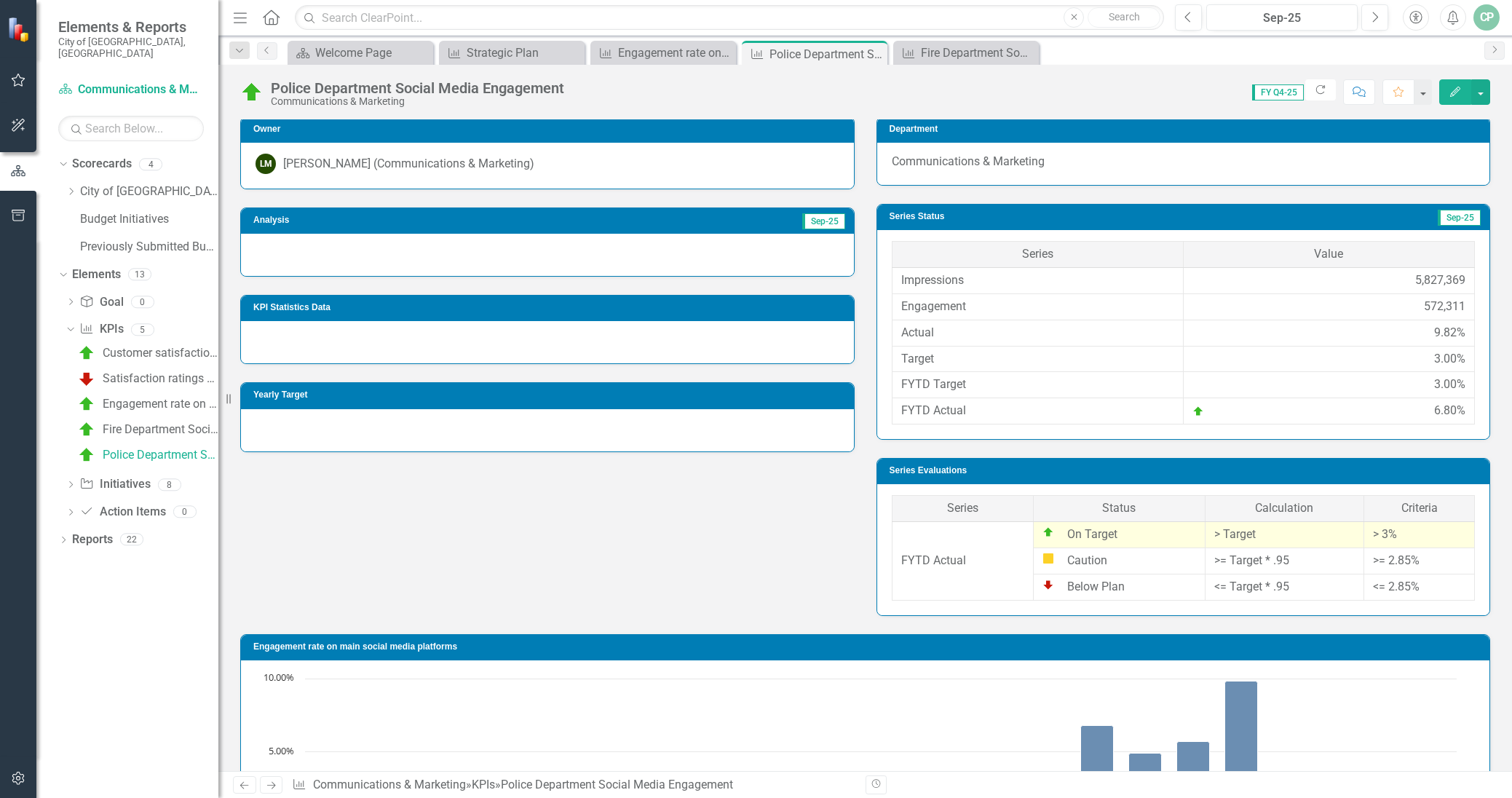
scroll to position [377, 0]
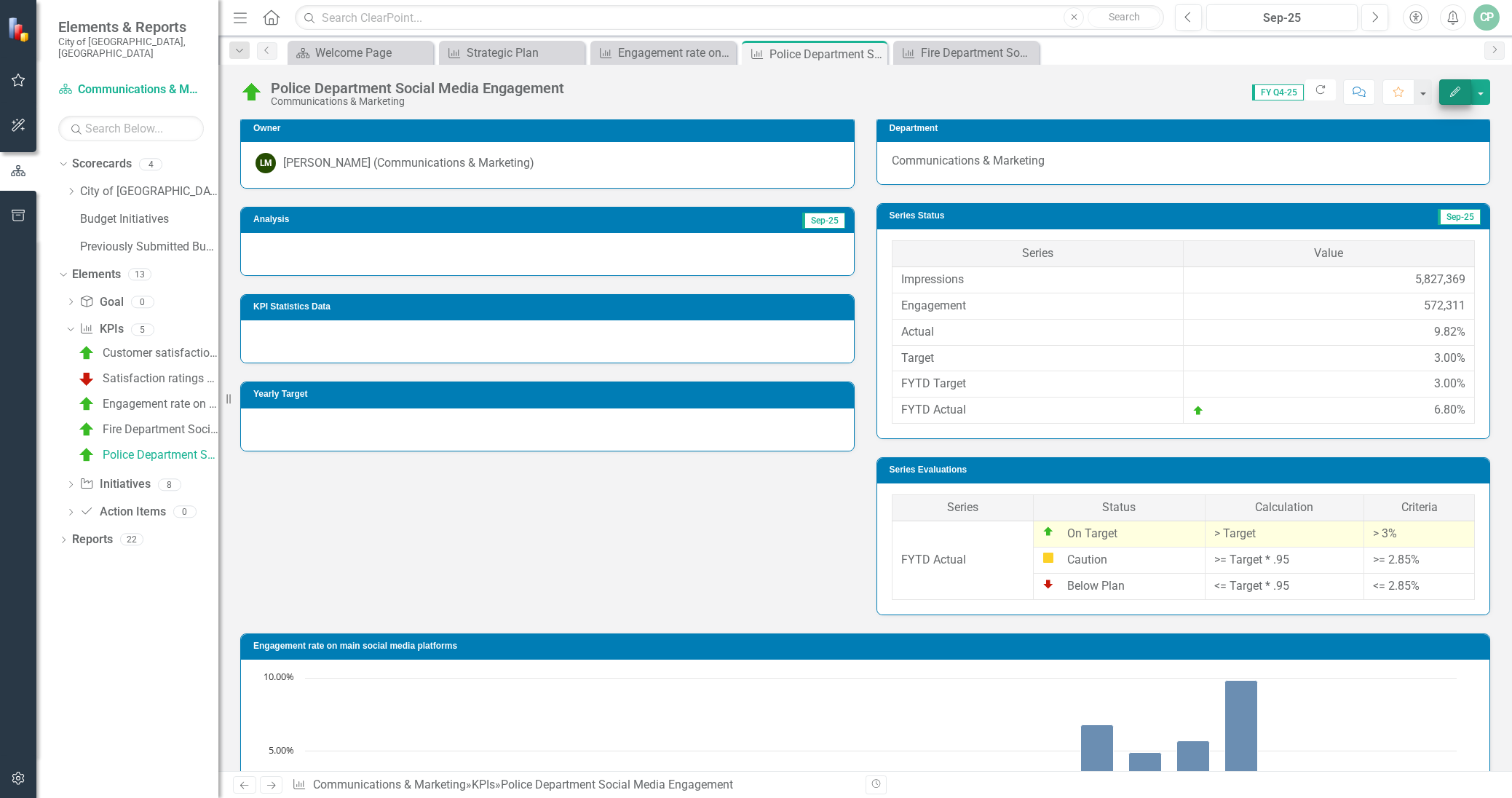
click at [1459, 88] on icon "button" at bounding box center [1456, 92] width 10 height 10
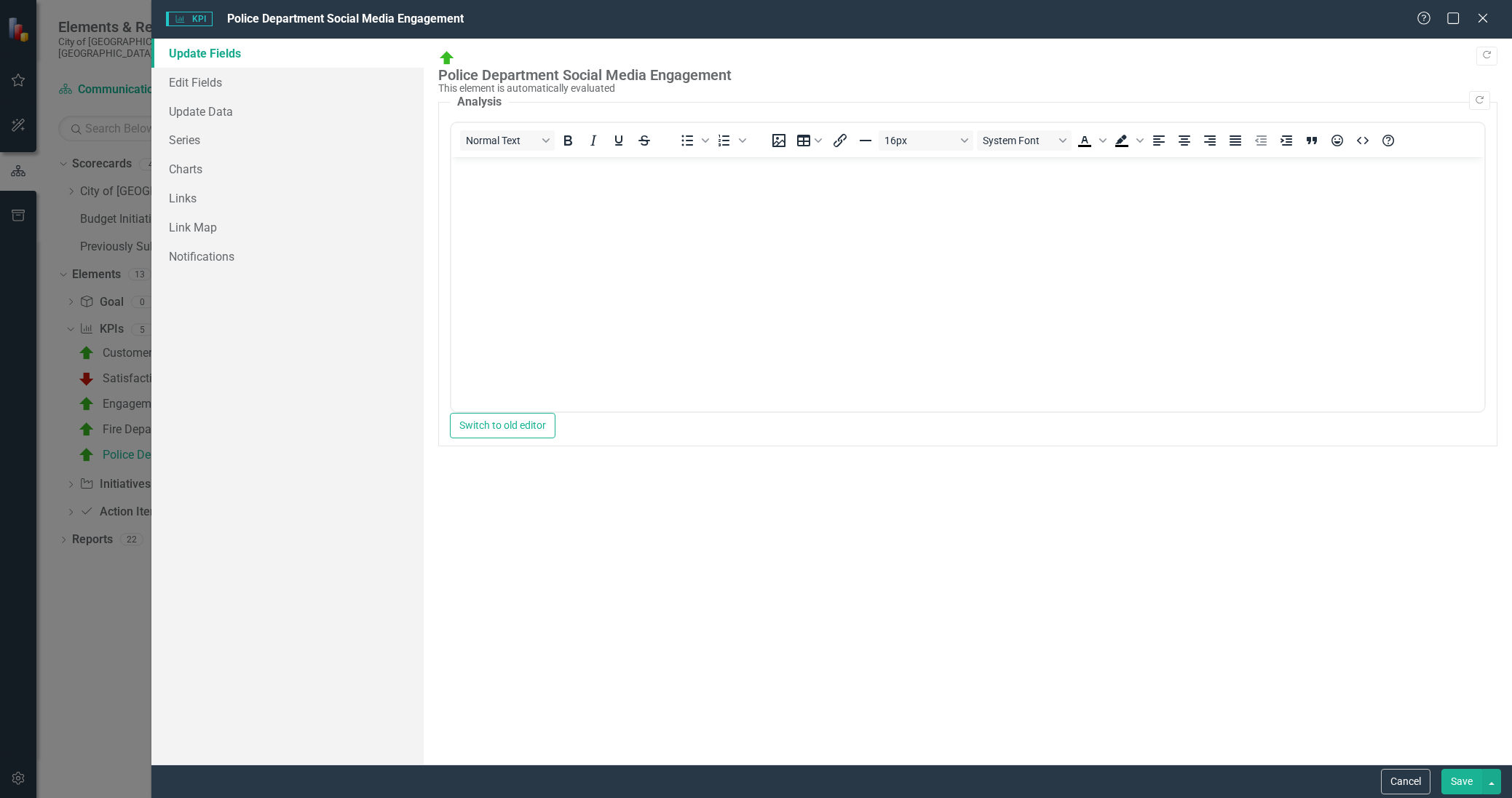
scroll to position [0, 0]
click at [623, 241] on body "Rich Text Area. Press ALT-0 for help." at bounding box center [967, 266] width 1033 height 218
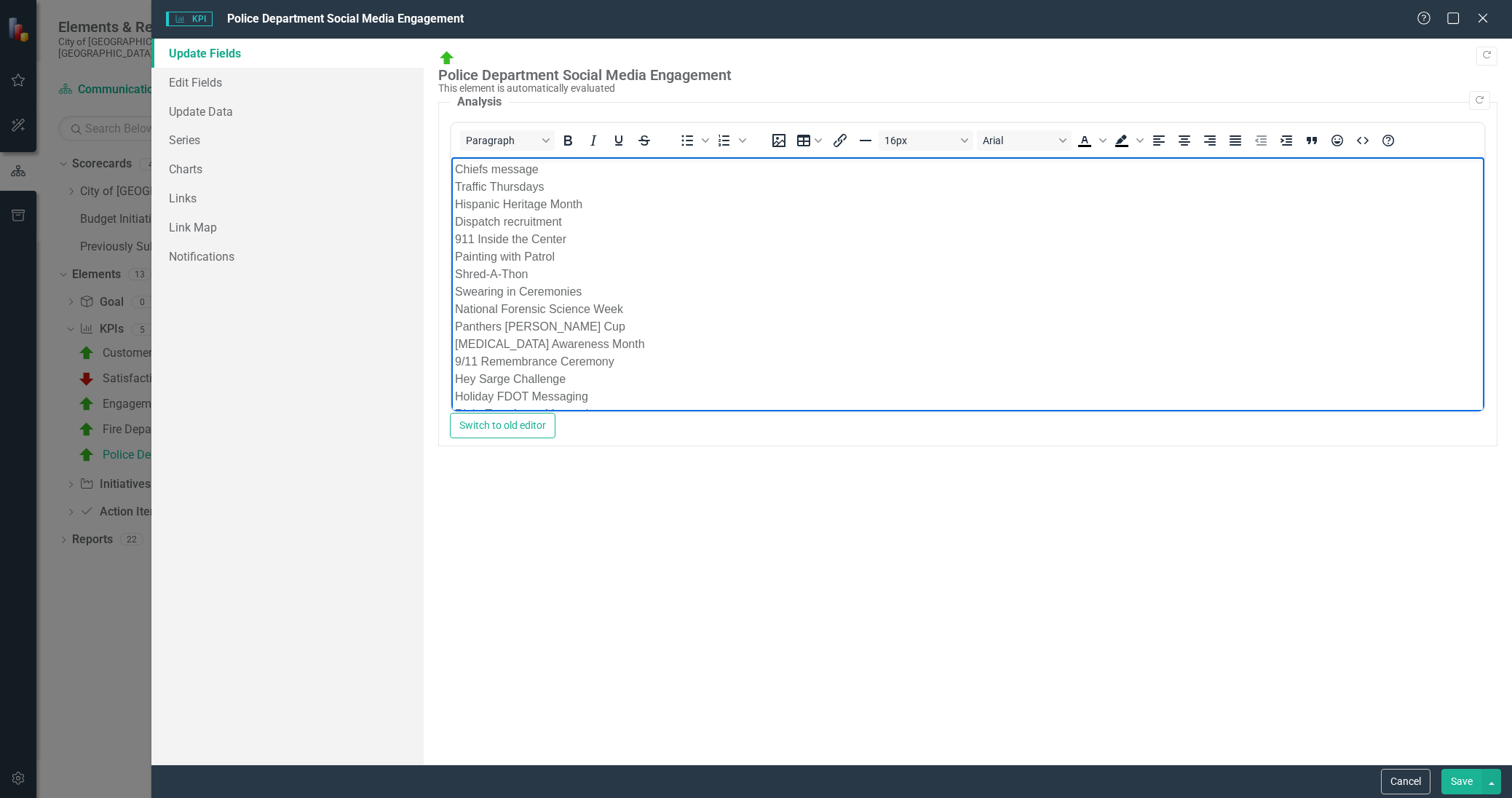
click at [481, 169] on span "Chiefs message" at bounding box center [495, 169] width 83 height 13
click at [456, 171] on span "Chief's message" at bounding box center [497, 169] width 86 height 13
click at [478, 167] on div "Rich Text Area. Press ALT-0 for help." at bounding box center [967, 169] width 1026 height 18
click at [453, 168] on body "Impressions 5,827,369 Engagements 572,311 Engagement Rate 7.4% Q4 Campaigns: Ch…" at bounding box center [967, 449] width 1033 height 584
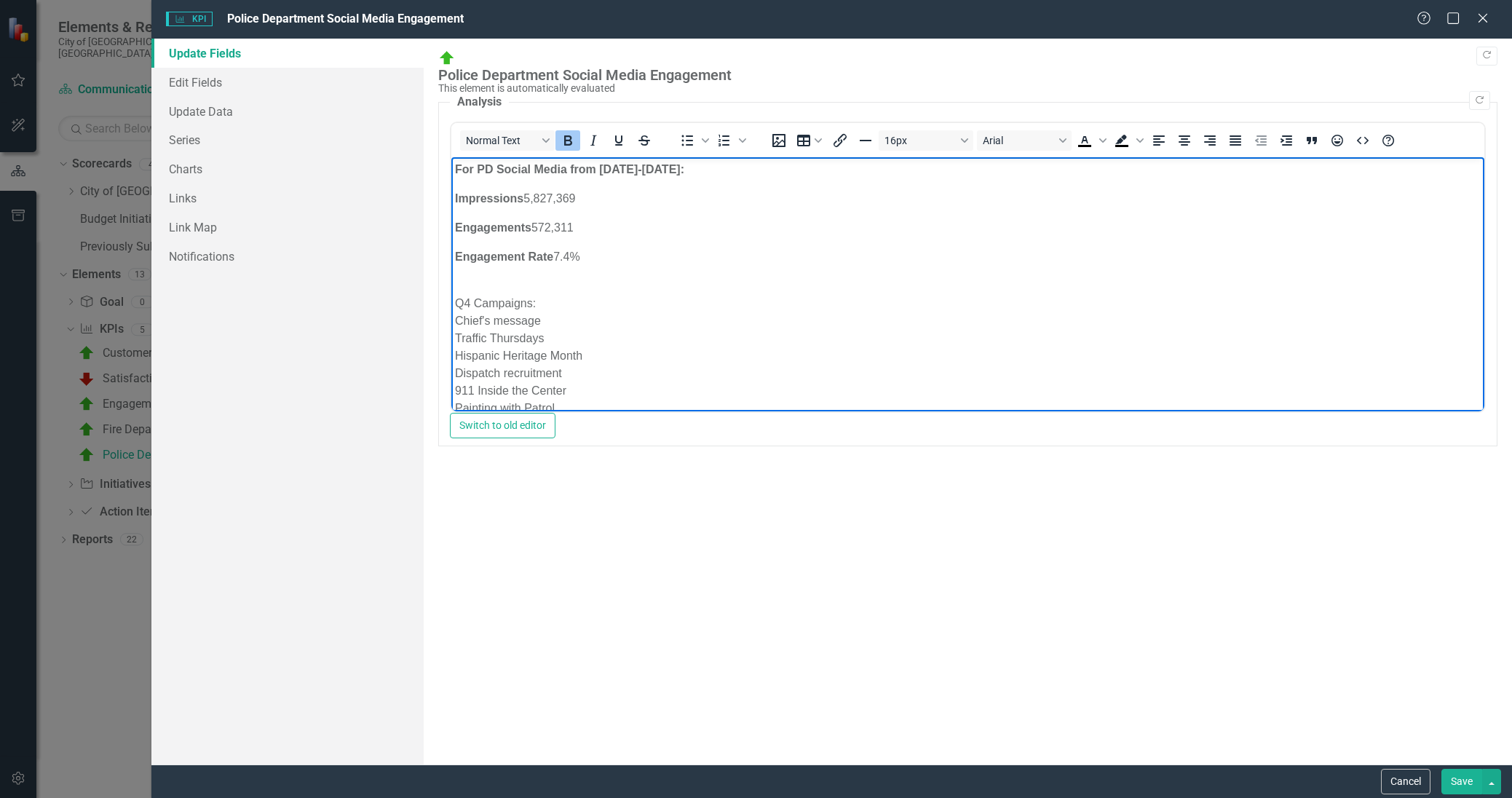
click at [502, 212] on div "For PD Social Media from [DATE]-[DATE]: Impressions 5,827,369 Engagements 572,3…" at bounding box center [967, 213] width 1026 height 104
click at [452, 239] on body "For PD Social Media from [DATE]-[DATE]: Impressions 5,827,369 Engagements 572,3…" at bounding box center [967, 458] width 1033 height 602
click at [516, 261] on div "Rich Text Area. Press ALT-0 for help." at bounding box center [967, 263] width 1026 height 18
click at [501, 265] on span "Q4 Campaigns:" at bounding box center [494, 262] width 81 height 13
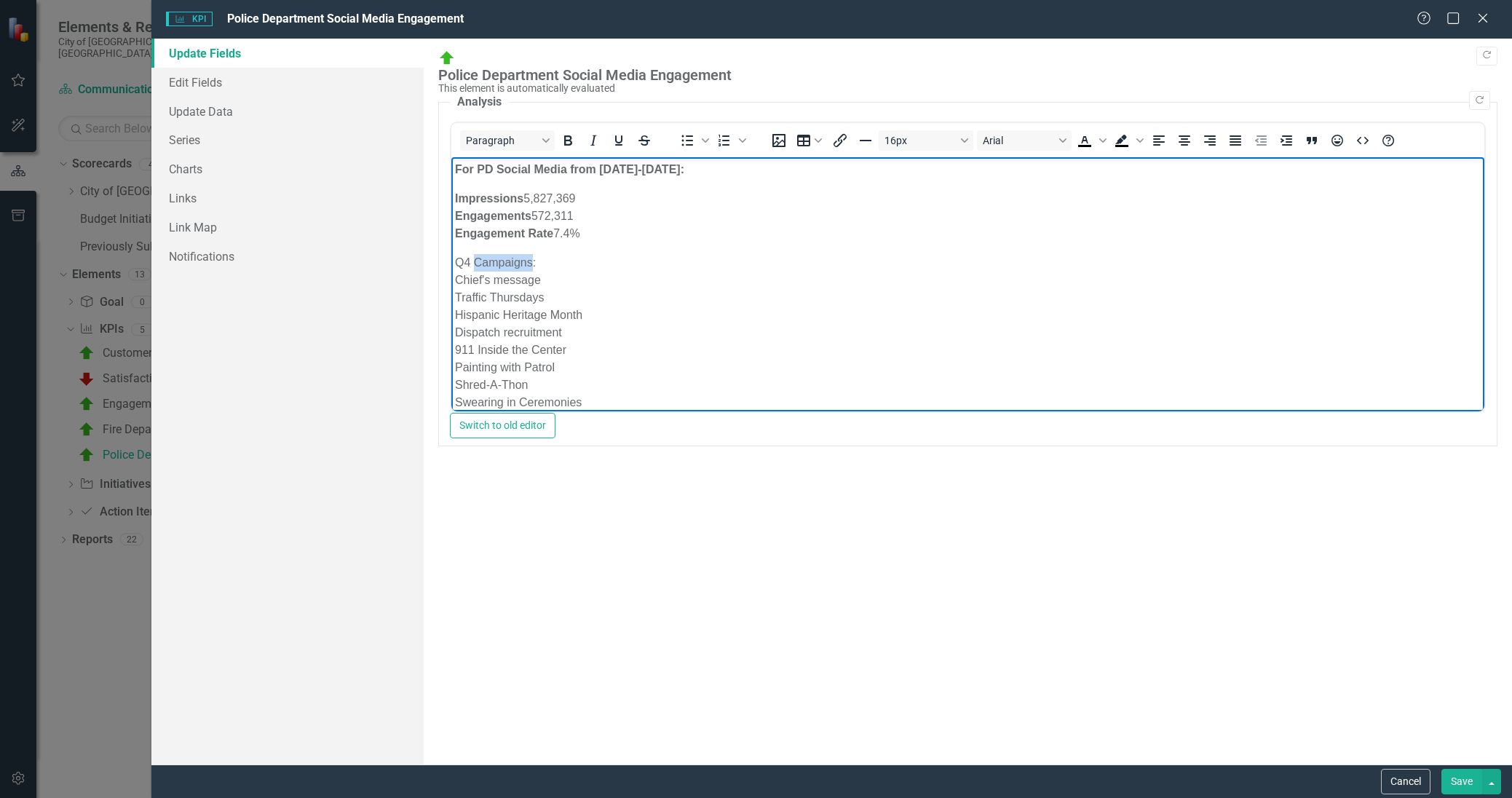
click at [501, 265] on span "Q4 Campaigns:" at bounding box center [494, 262] width 81 height 13
click at [574, 131] on icon "Bold" at bounding box center [568, 140] width 18 height 18
click at [553, 263] on div "Q4 Campaigns:" at bounding box center [967, 263] width 1026 height 18
click at [533, 261] on span "Q4 Campaigns:" at bounding box center [496, 262] width 85 height 13
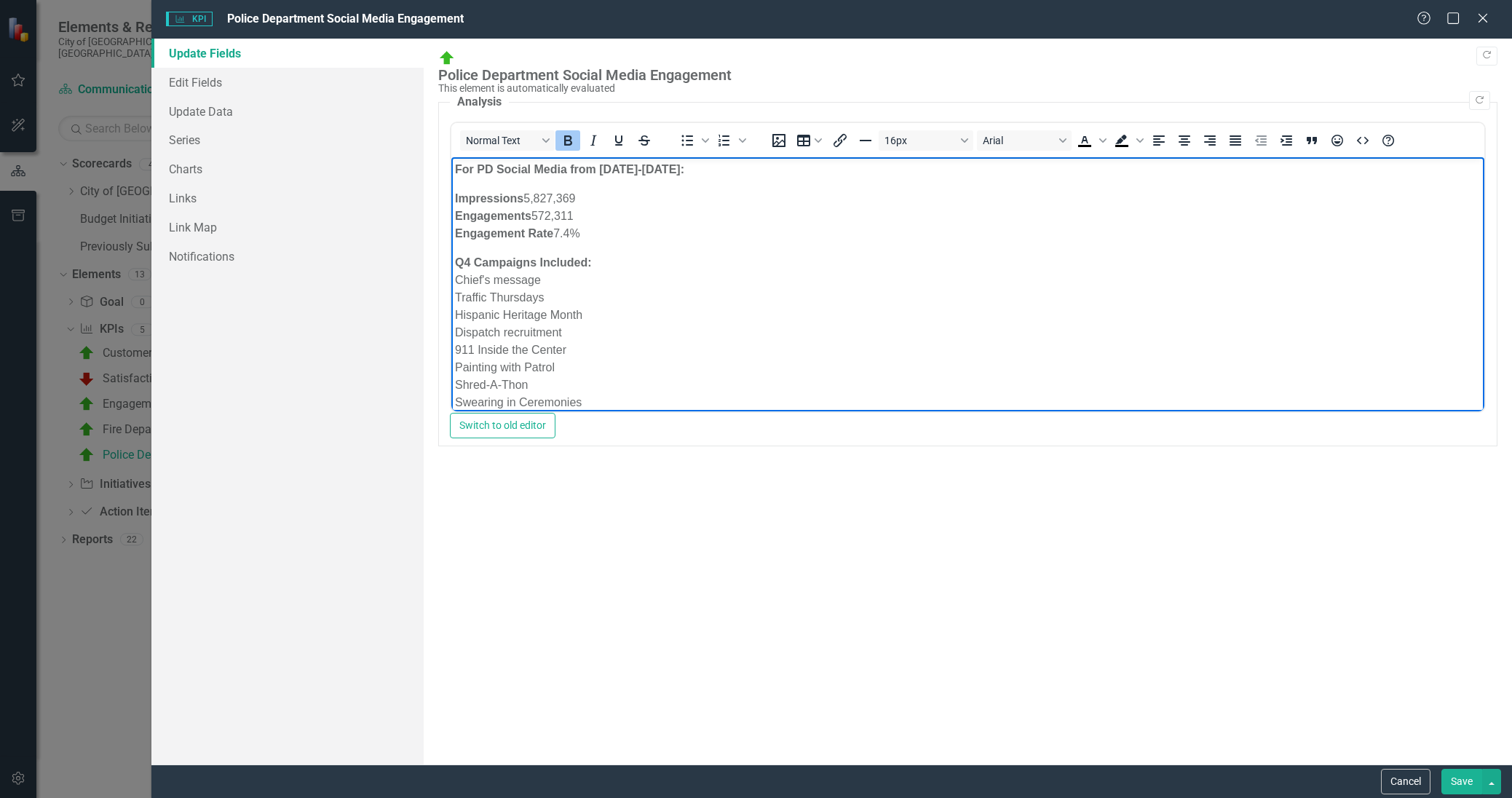
click at [559, 167] on strong "For PD Social Media from [DATE]-[DATE]:" at bounding box center [569, 169] width 229 height 13
click at [885, 292] on div "Traffic Thursdays" at bounding box center [967, 297] width 1026 height 18
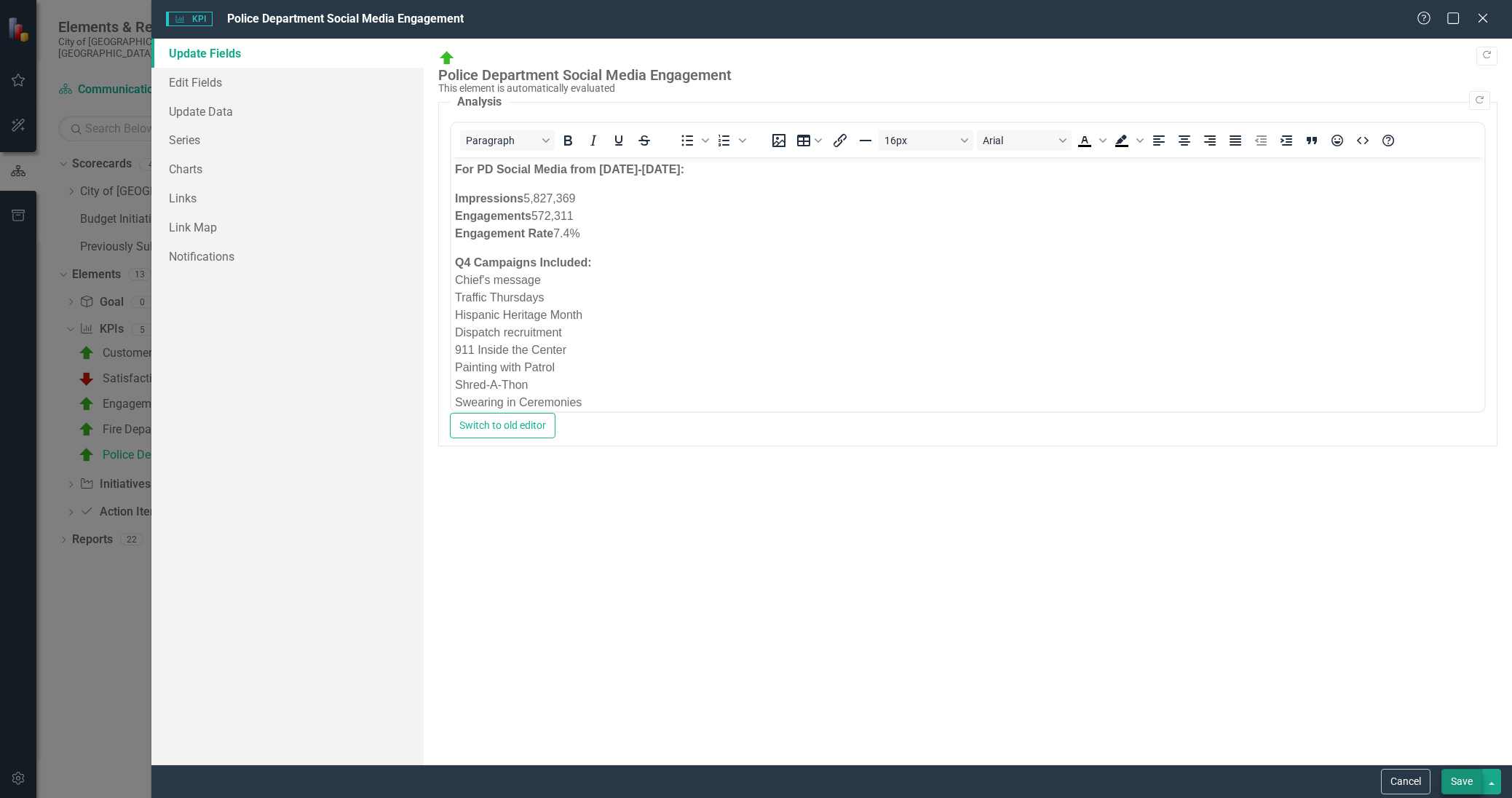
click at [1456, 780] on button "Save" at bounding box center [1461, 782] width 40 height 25
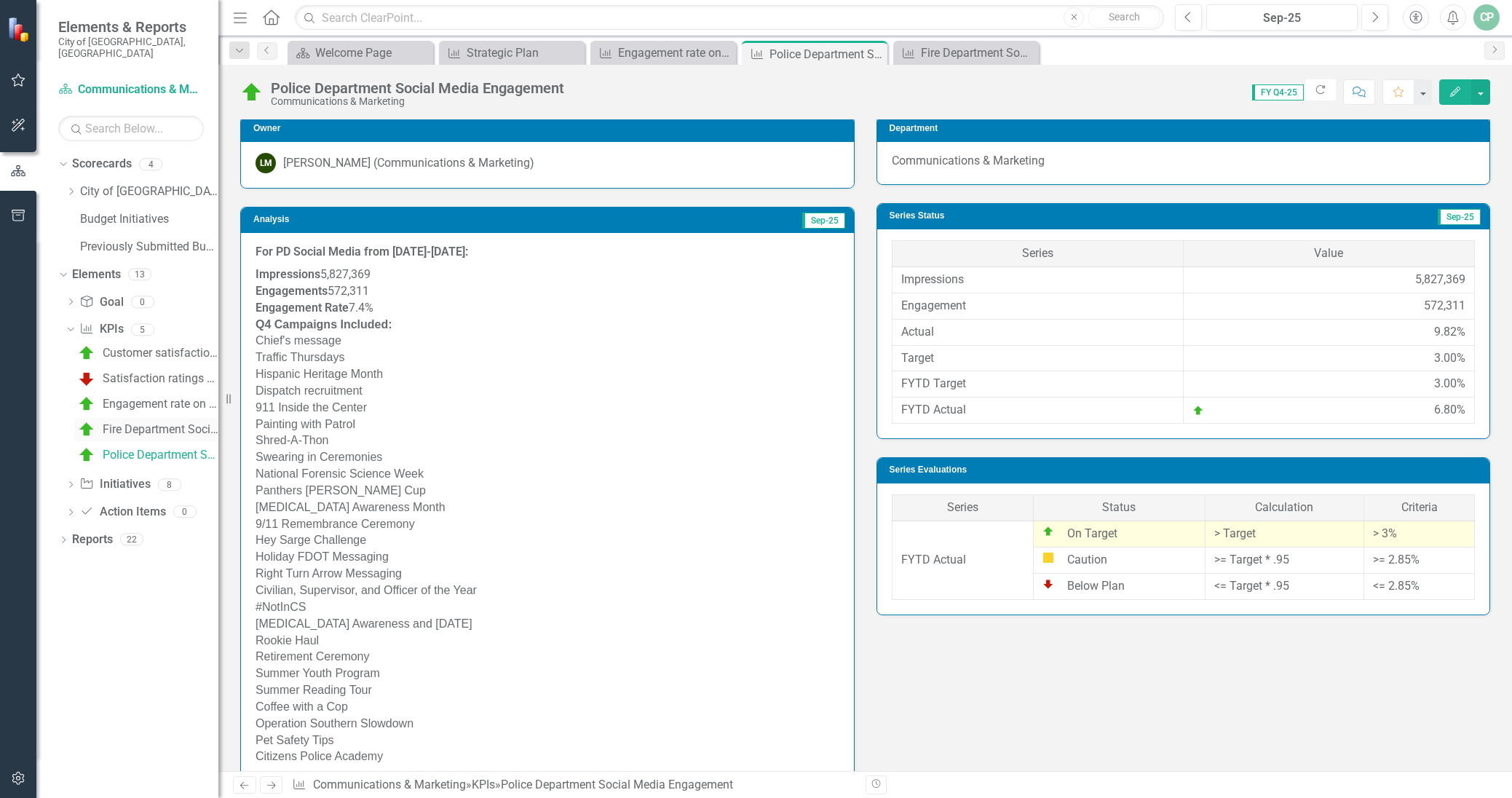
click at [154, 423] on div "Fire Department Social Media Engagement" at bounding box center [160, 430] width 115 height 13
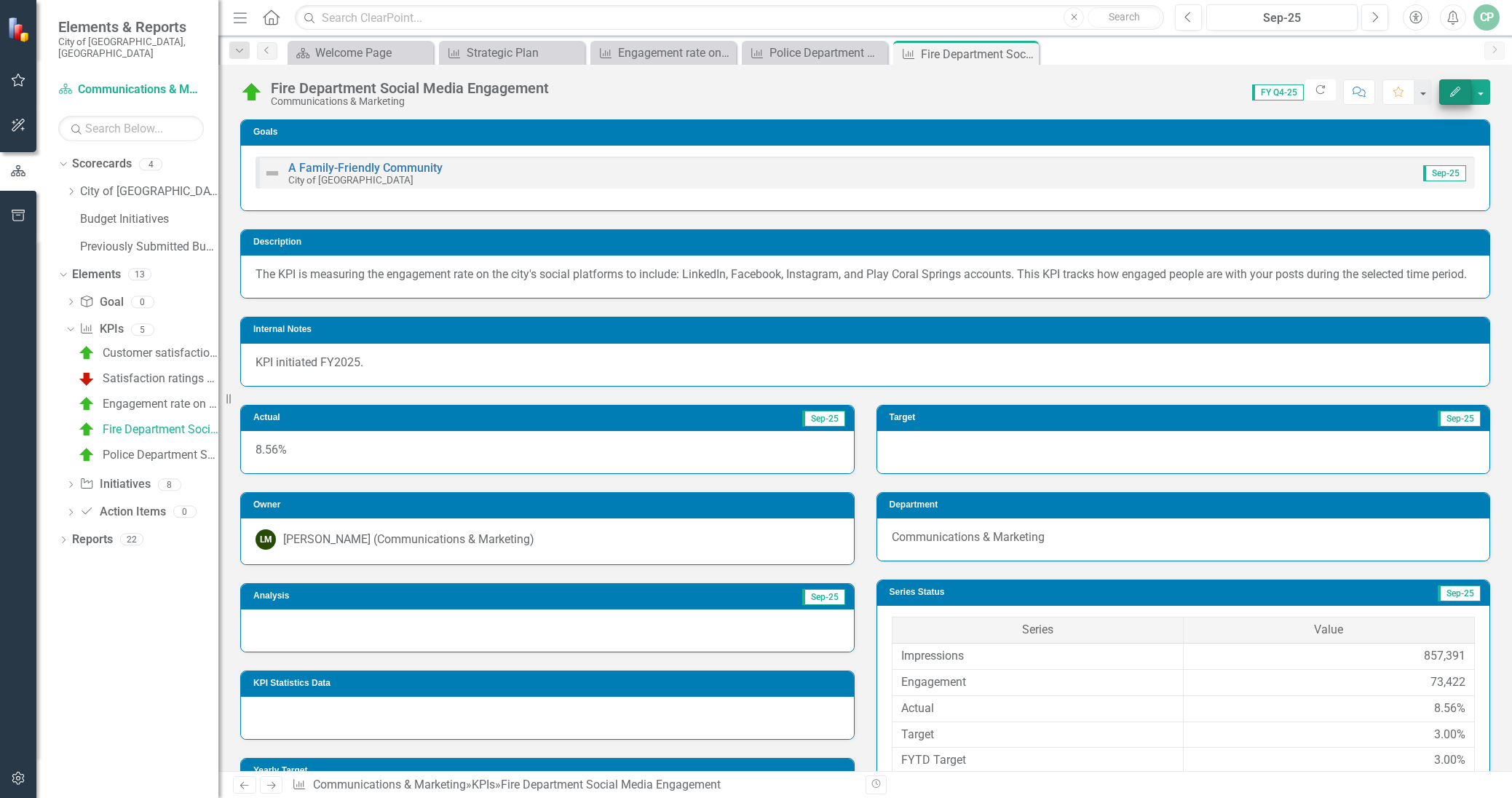
click at [1453, 91] on icon "Edit" at bounding box center [1456, 92] width 13 height 10
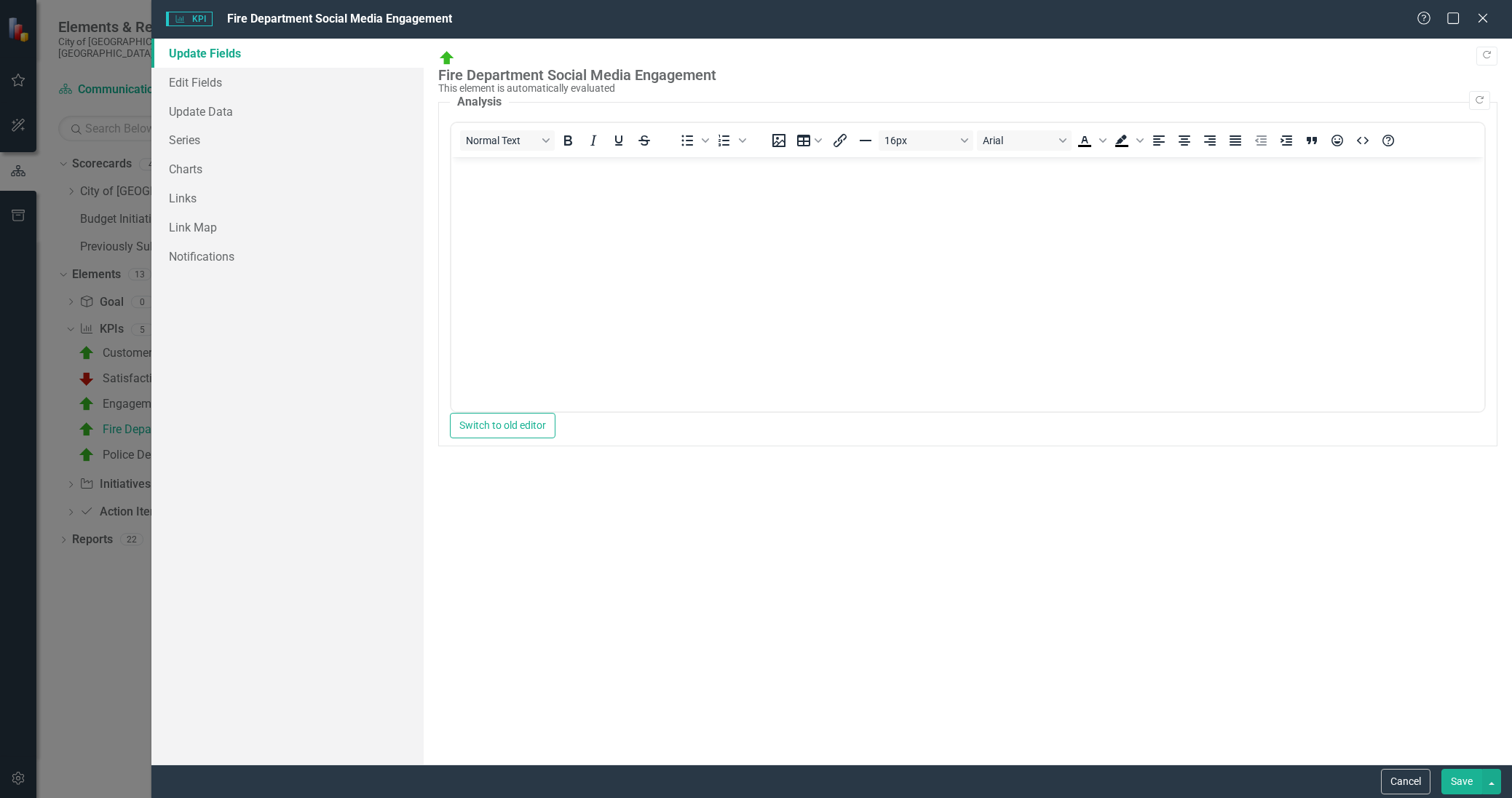
click at [612, 188] on body "Rich Text Area. Press ALT-0 for help." at bounding box center [967, 266] width 1033 height 218
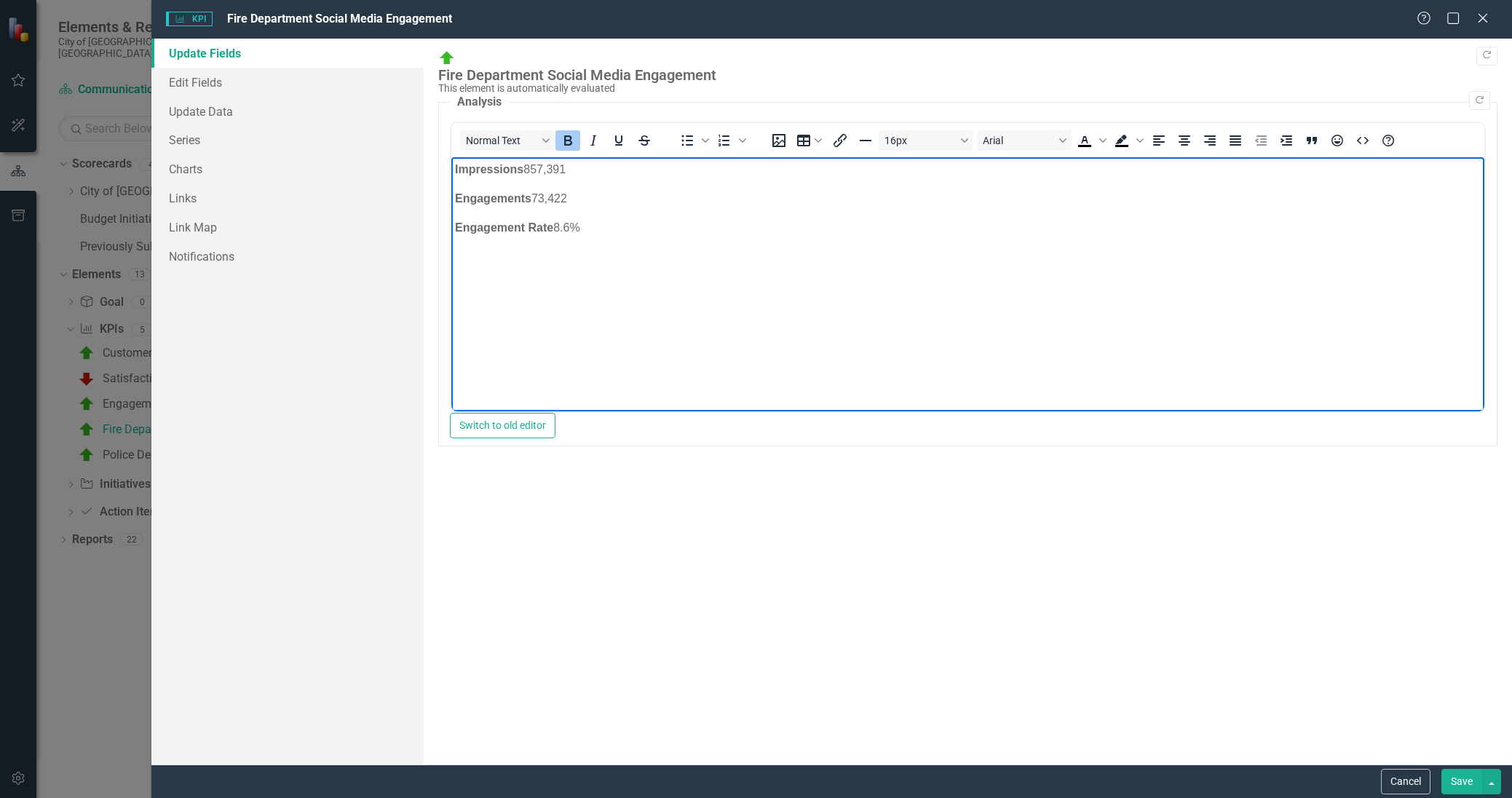
click at [453, 172] on body "Impressions 857,391 Engagements 73,422 Engagement Rate 8.6%" at bounding box center [967, 266] width 1033 height 218
click at [453, 227] on body "For FD Social Media from [DATE]-[DATE]: Impressions 857,391 Engagements 73,422 …" at bounding box center [967, 266] width 1033 height 218
click at [456, 240] on strong "Engagement Rate" at bounding box center [503, 244] width 99 height 13
click at [775, 274] on body "For FD Social Media from [DATE]-[DATE]: Impressions 857,391 Engagements 73,422 …" at bounding box center [967, 266] width 1033 height 218
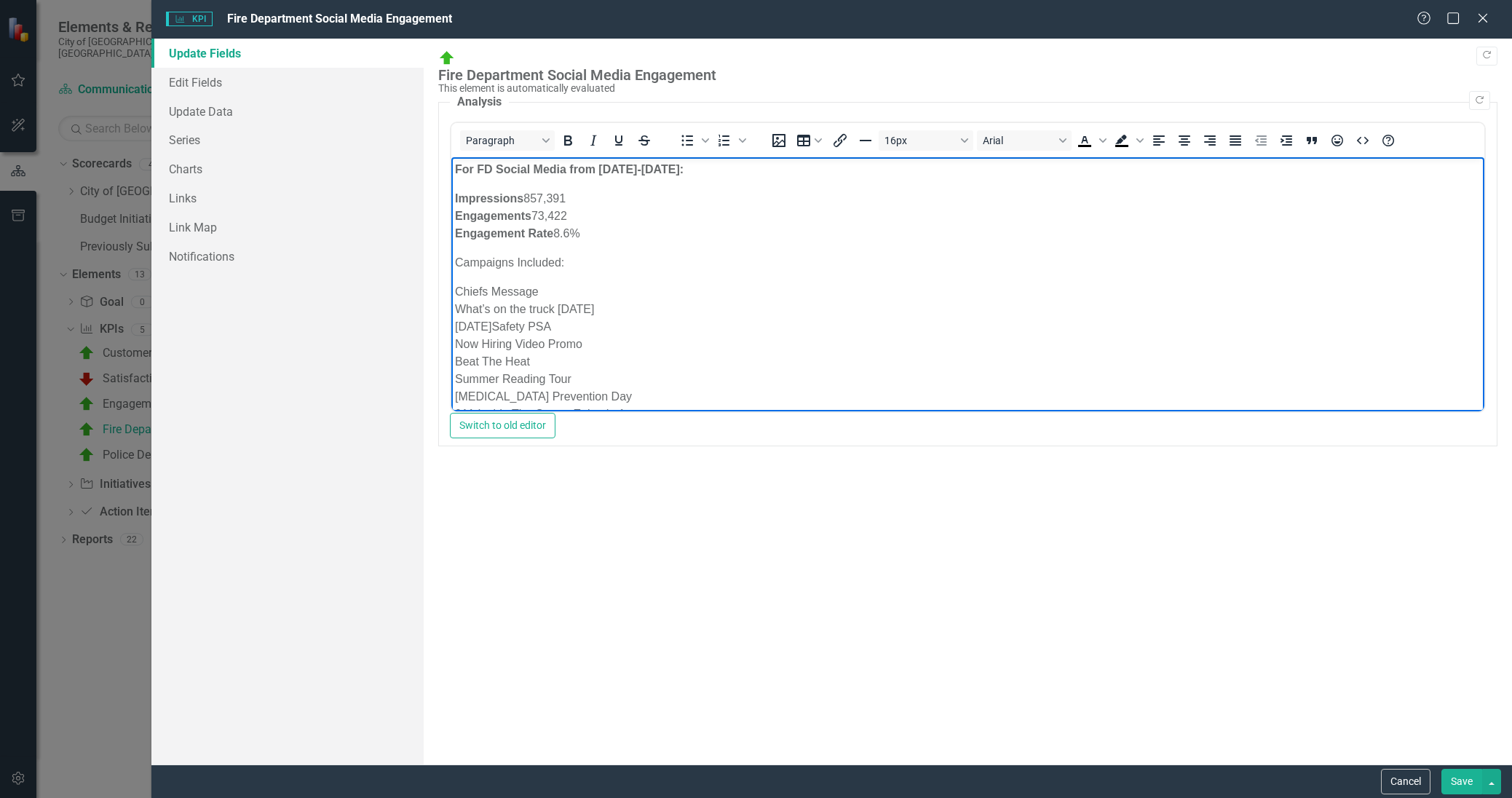
click at [483, 290] on div "Chiefs Message" at bounding box center [967, 292] width 1026 height 18
click at [533, 308] on div "What’s on the truck [DATE]" at bounding box center [967, 309] width 1026 height 18
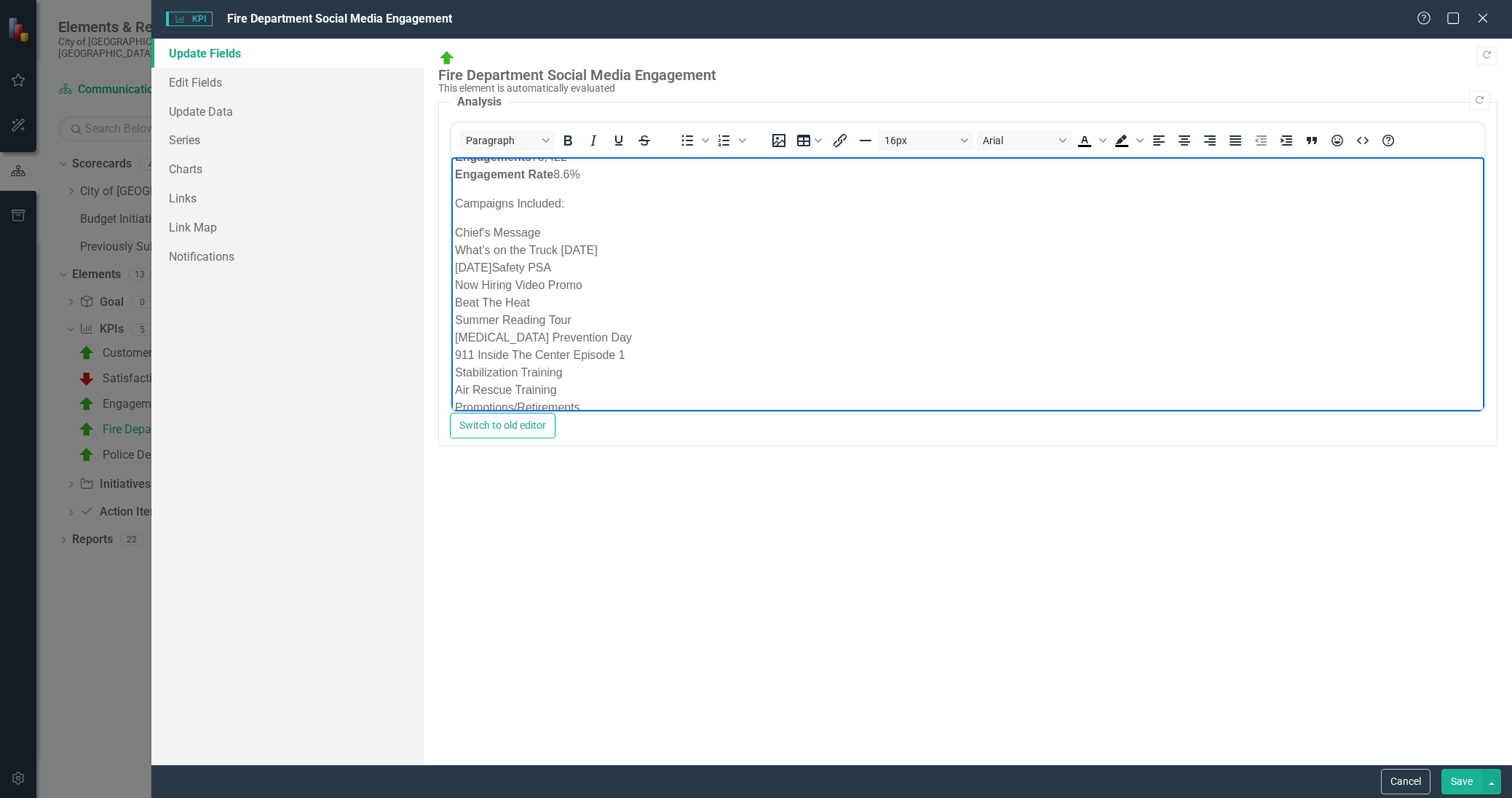
click at [612, 250] on div "What’s on the Truck [DATE]" at bounding box center [967, 250] width 1026 height 18
click at [576, 249] on div "What’s on the Truck [DATE]" at bounding box center [967, 250] width 1026 height 18
click at [1459, 776] on button "Save" at bounding box center [1461, 782] width 40 height 25
